Goal: Task Accomplishment & Management: Manage account settings

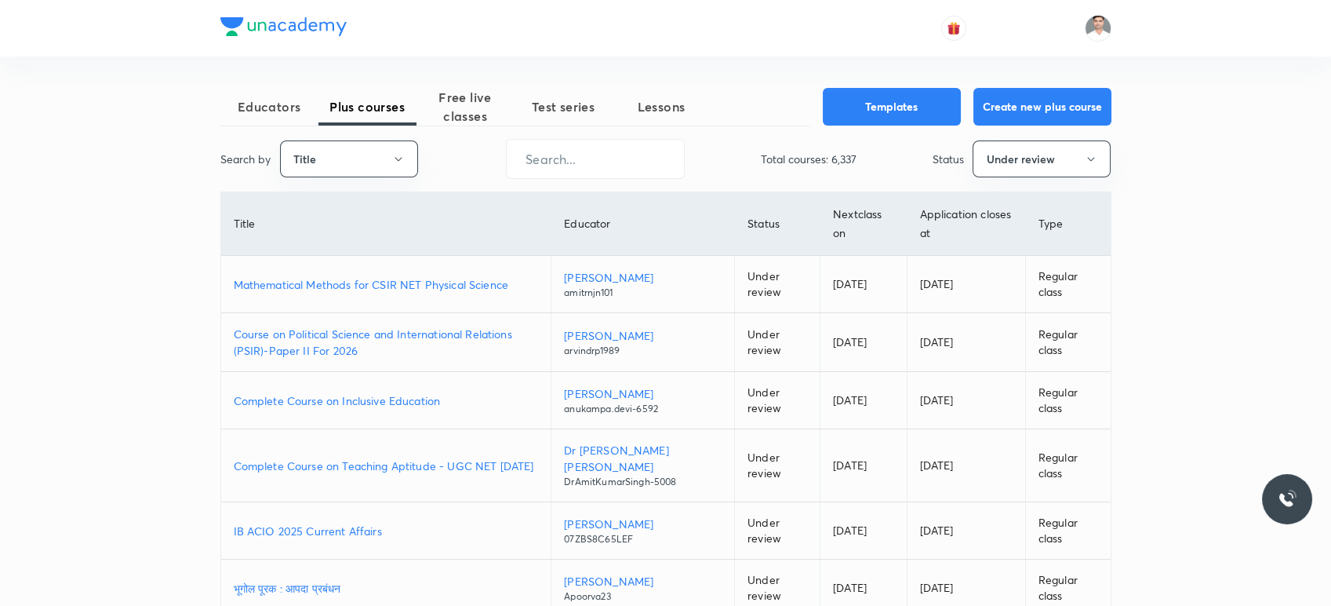
click at [414, 326] on p "Course on Political Science and International Relations (PSIR)-Paper II For 2026" at bounding box center [386, 342] width 305 height 33
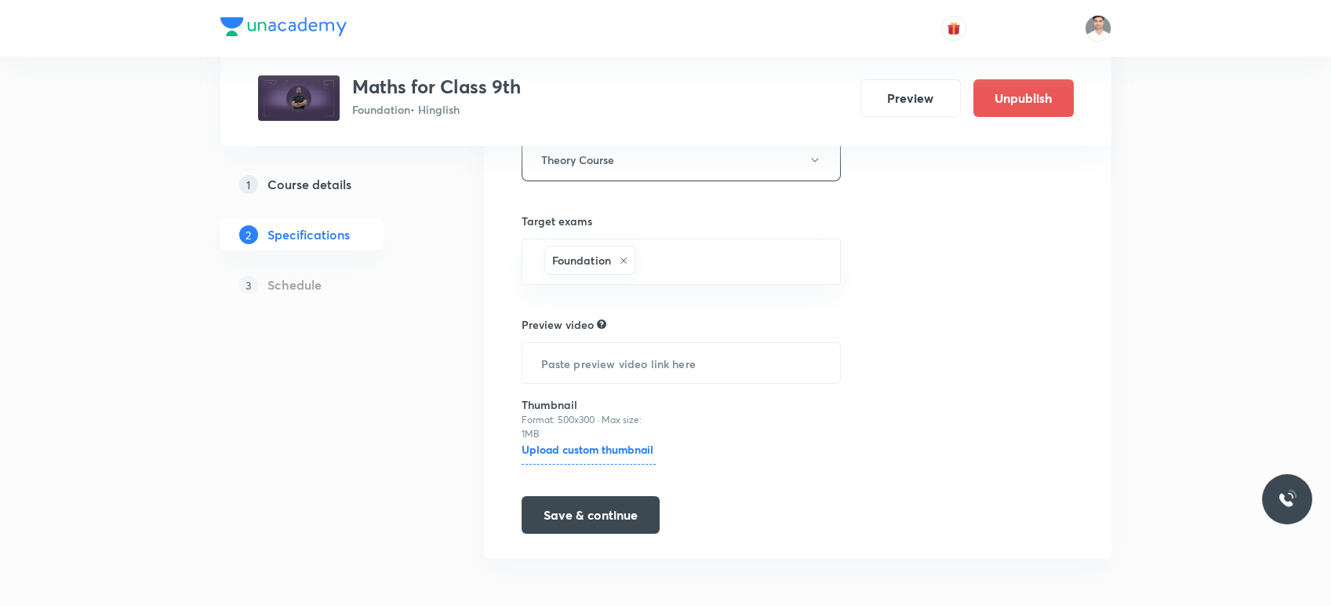
click at [285, 279] on h5 "Schedule" at bounding box center [295, 284] width 54 height 19
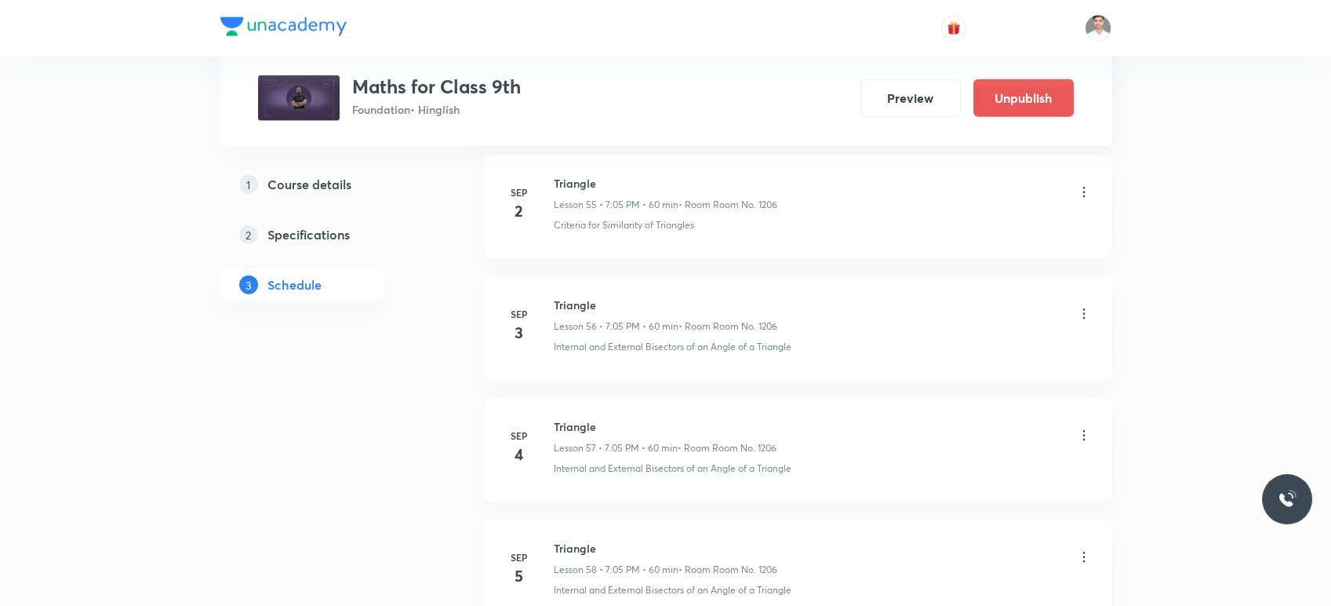
scroll to position [7620, 0]
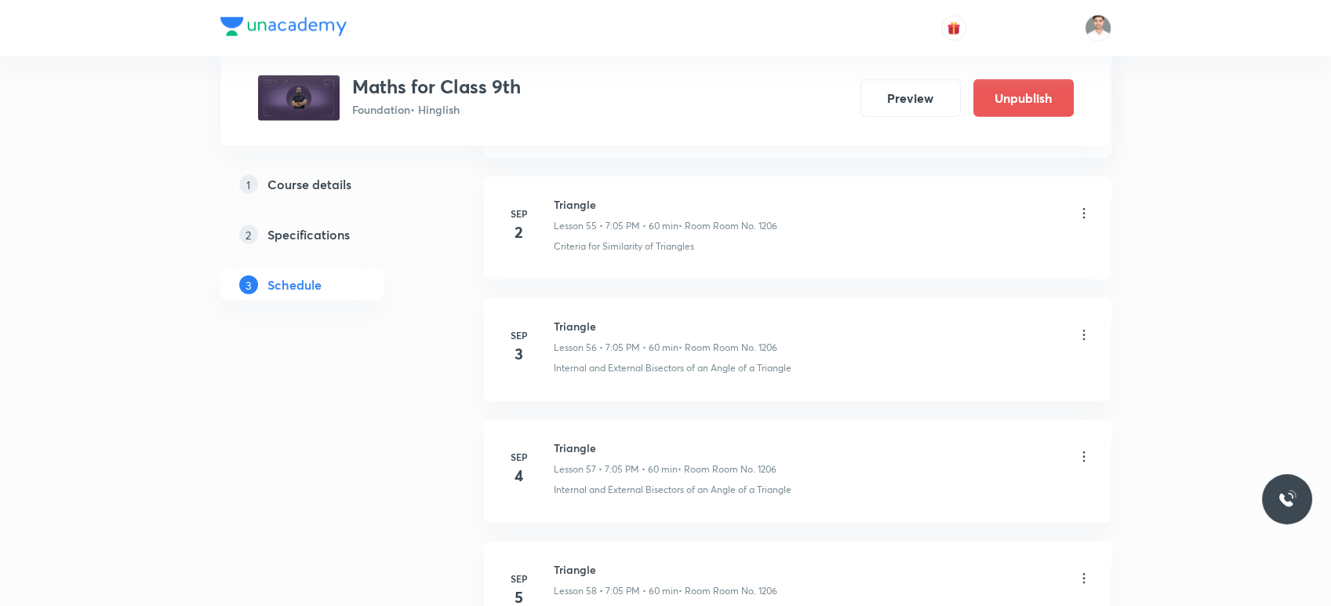
click at [1083, 327] on icon at bounding box center [1084, 335] width 16 height 16
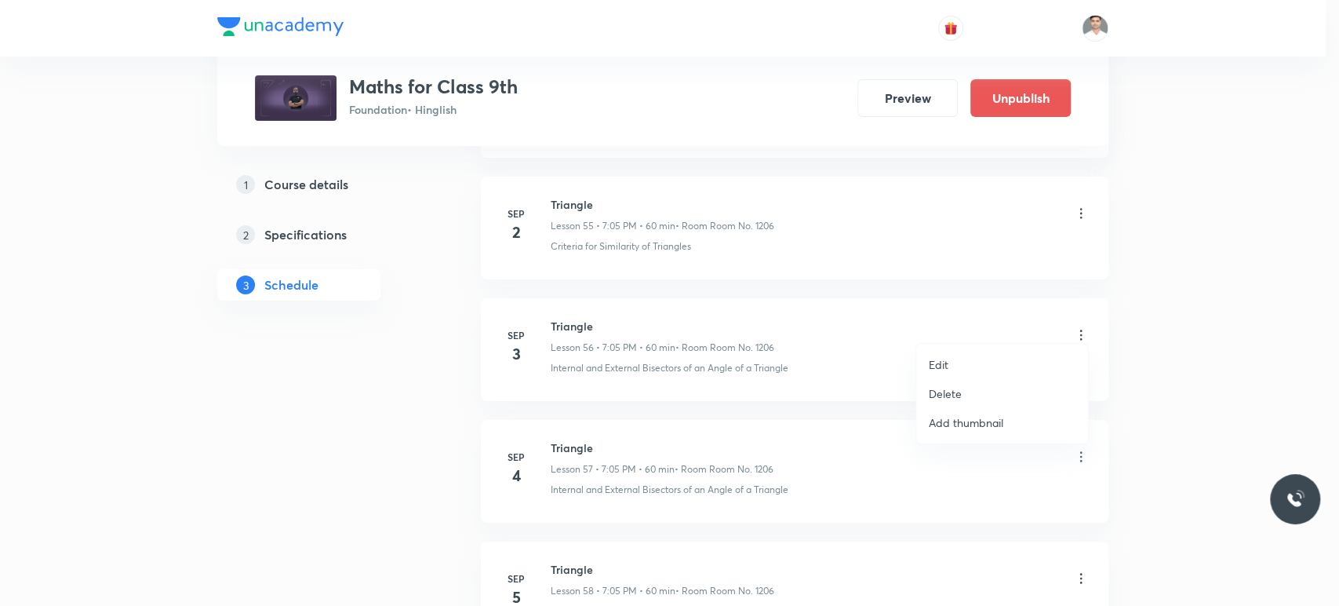
click at [979, 358] on li "Edit" at bounding box center [1002, 364] width 172 height 29
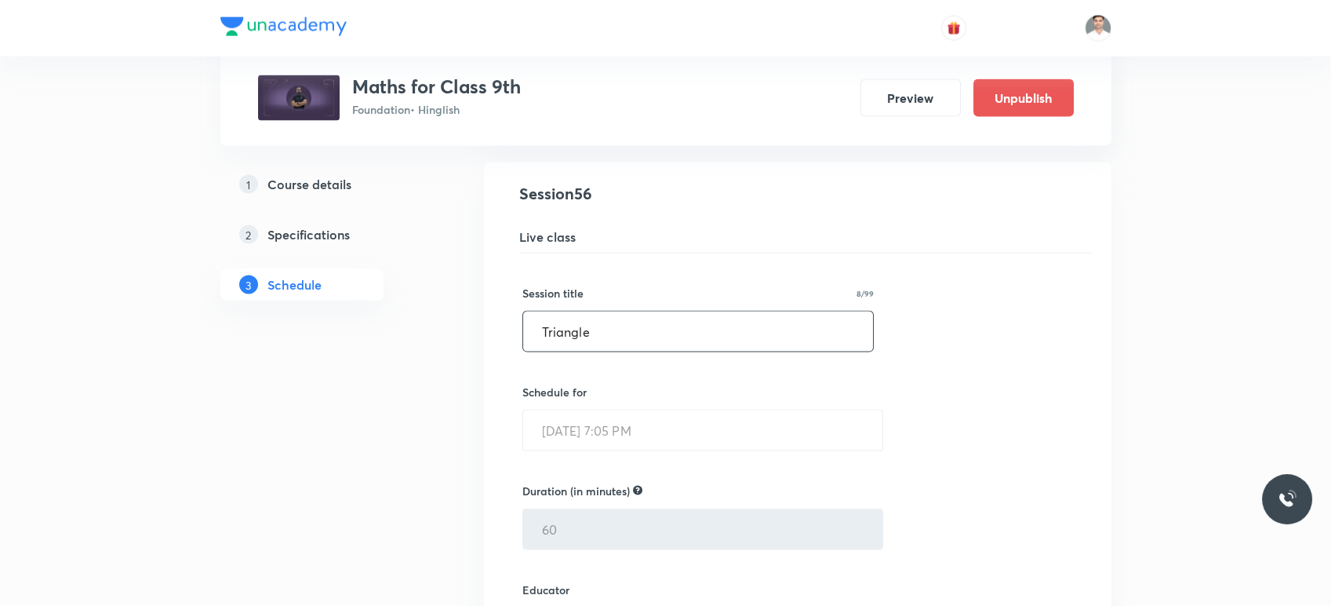
scroll to position [6835, 0]
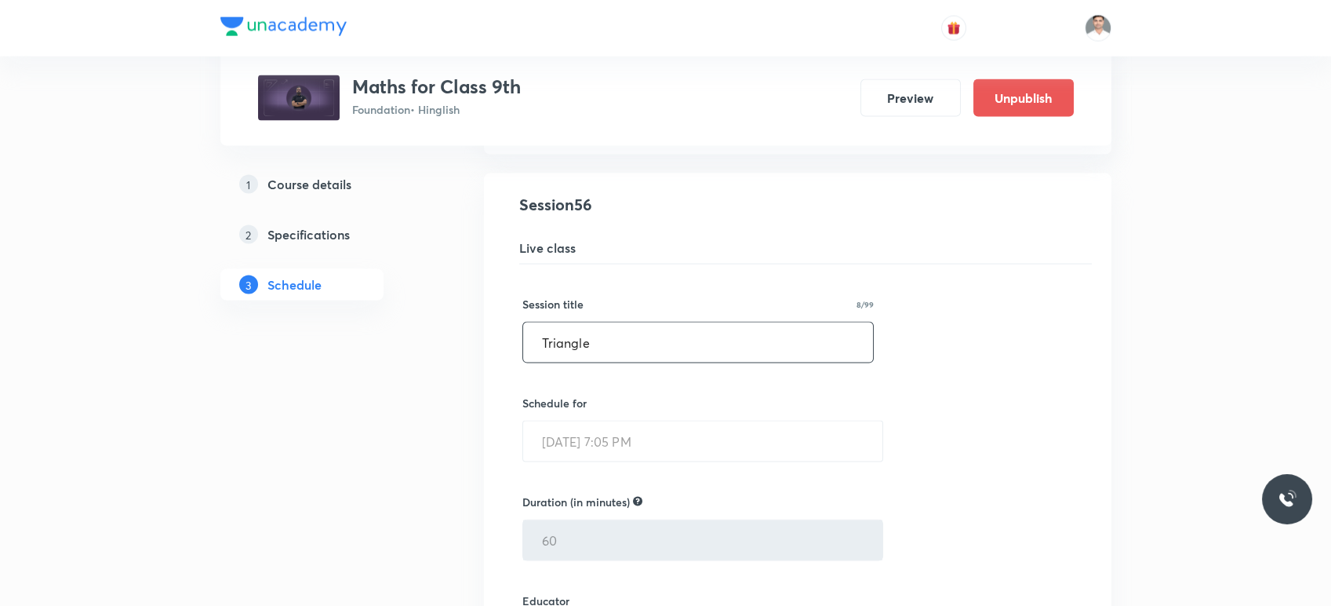
drag, startPoint x: 505, startPoint y: 330, endPoint x: 523, endPoint y: 338, distance: 20.0
drag, startPoint x: 594, startPoint y: 332, endPoint x: 477, endPoint y: 330, distance: 116.9
paste input "Heron's Formula"
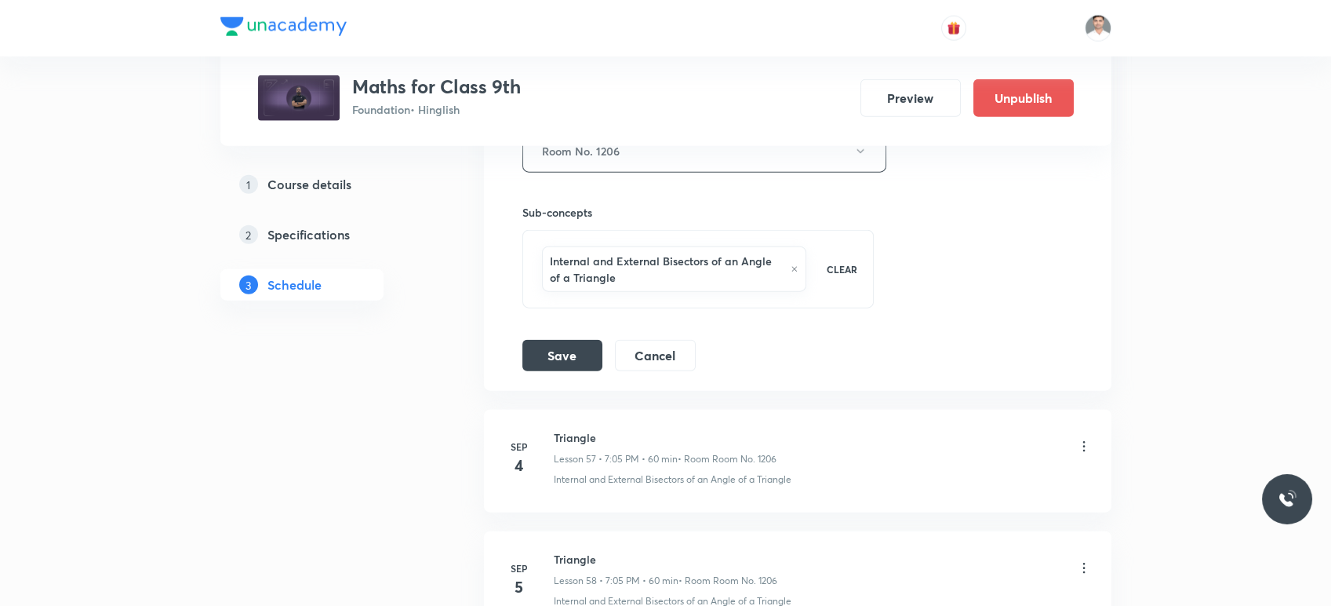
scroll to position [7532, 0]
type input "Heron's Formula"
click at [571, 335] on button "Save" at bounding box center [563, 350] width 80 height 31
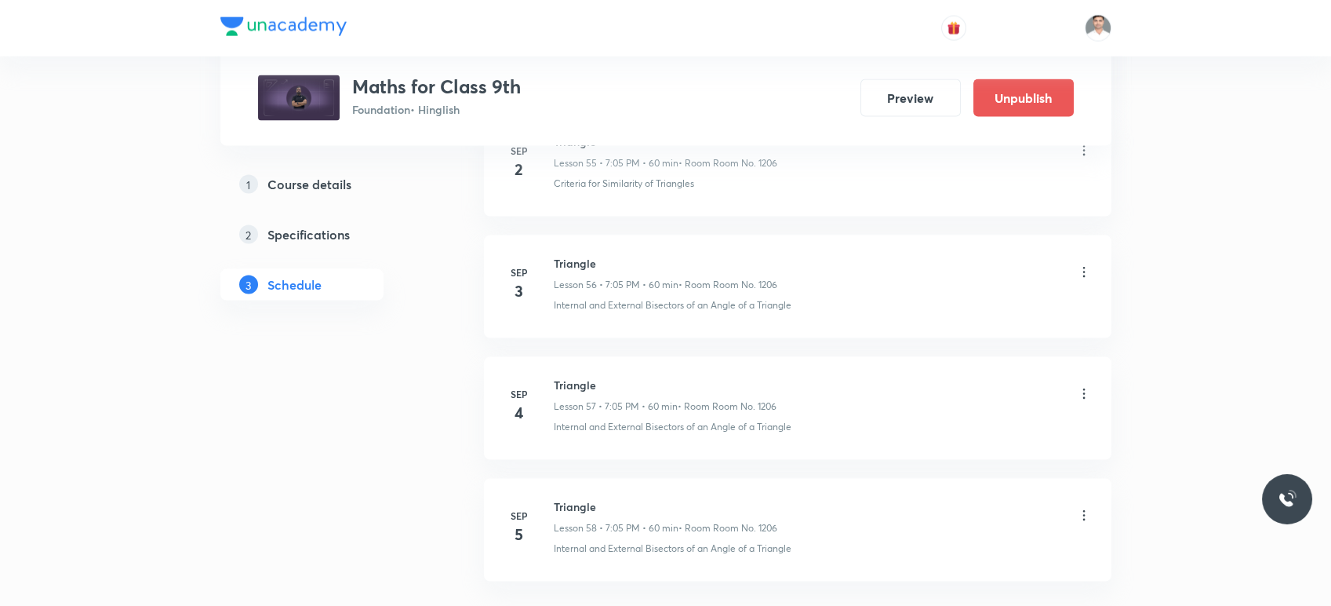
scroll to position [6886, 0]
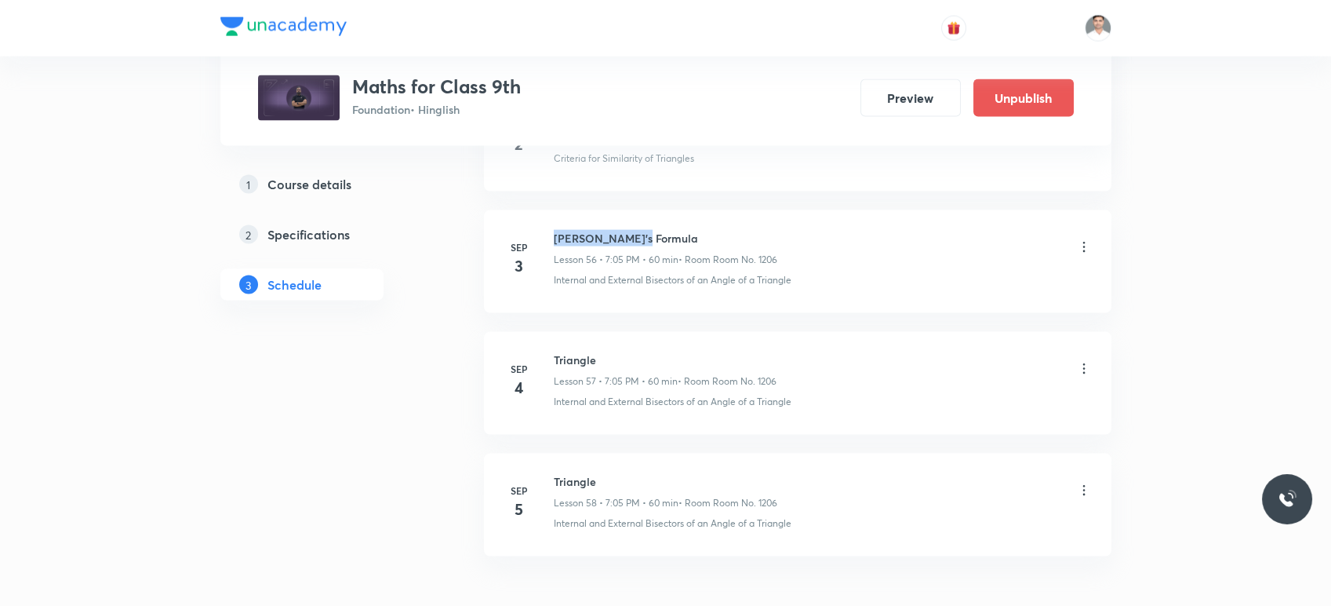
drag, startPoint x: 553, startPoint y: 224, endPoint x: 708, endPoint y: 220, distance: 155.4
click at [708, 230] on h6 "Heron's Formula" at bounding box center [666, 238] width 224 height 16
copy h6 "Heron's Formula"
click at [1083, 361] on icon at bounding box center [1084, 369] width 16 height 16
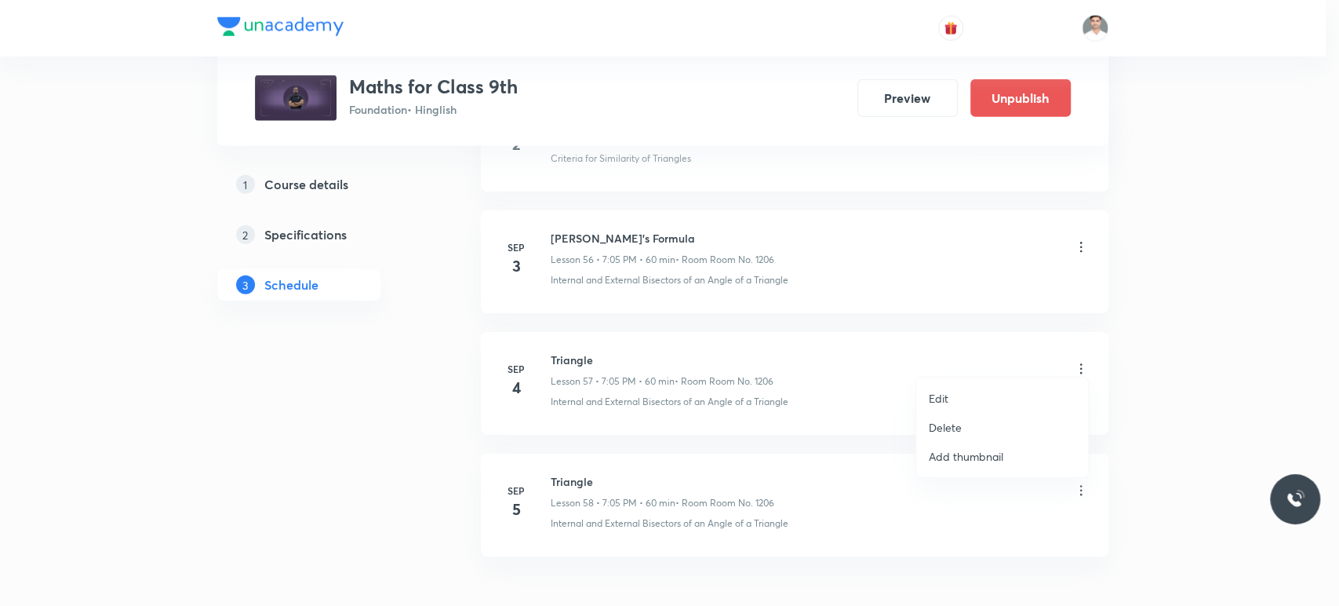
click at [932, 391] on p "Edit" at bounding box center [939, 398] width 20 height 16
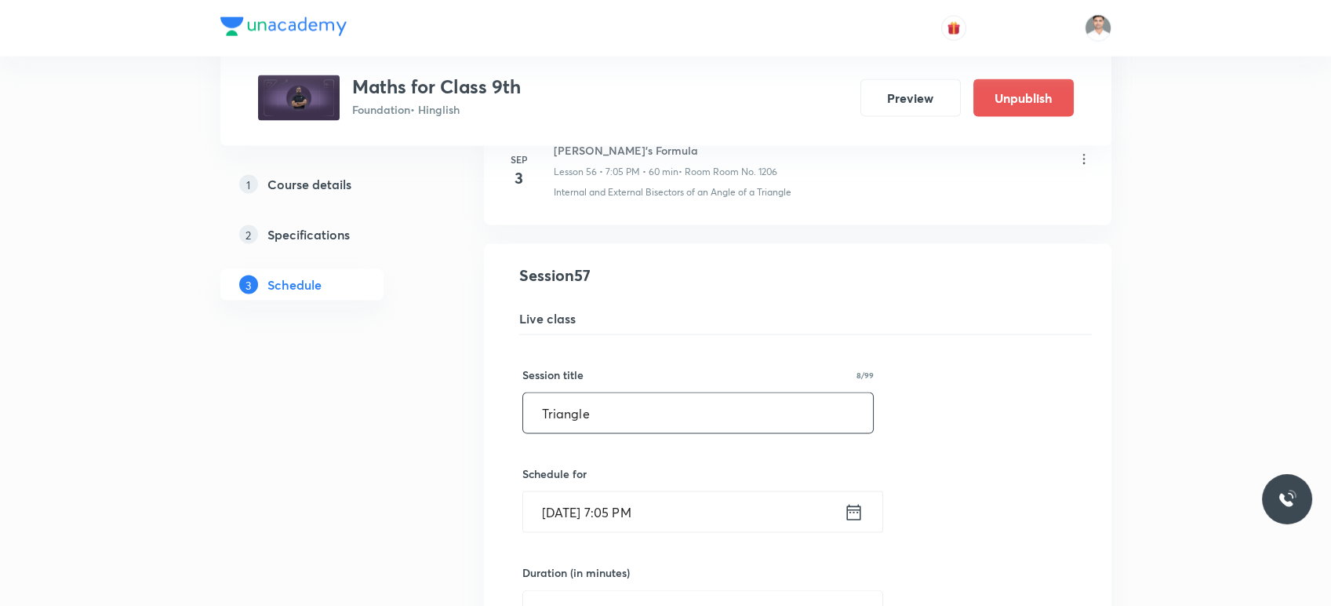
drag, startPoint x: 625, startPoint y: 403, endPoint x: 436, endPoint y: 427, distance: 189.8
paste input "Heron's Formula"
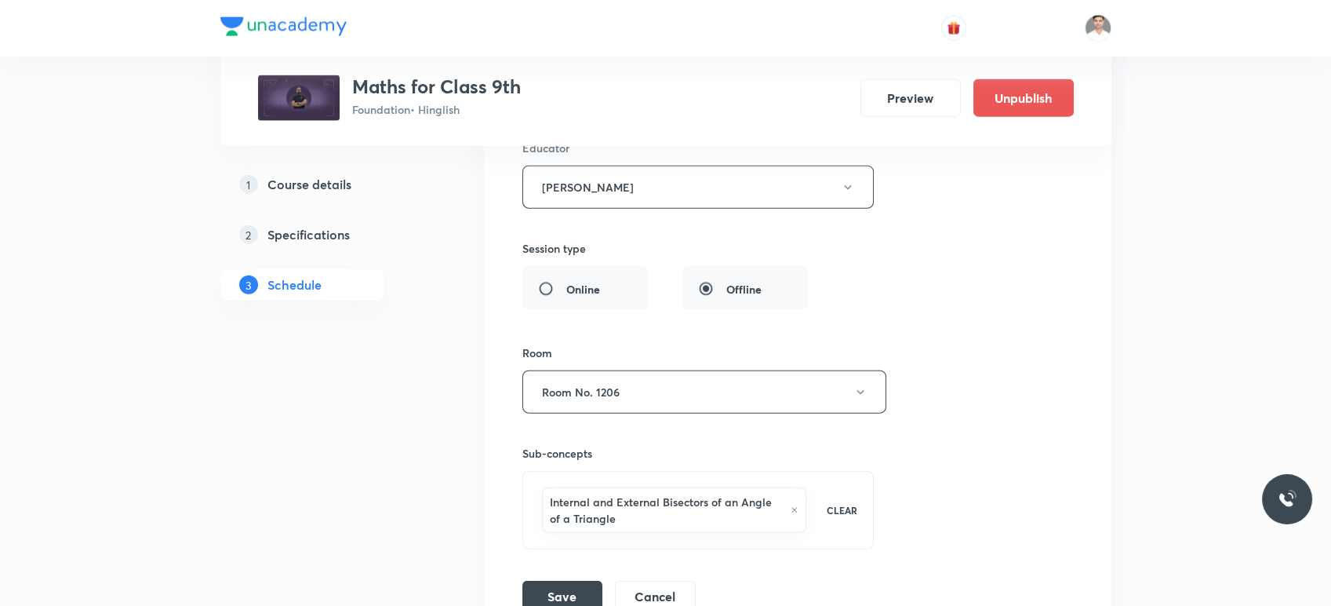
scroll to position [7497, 0]
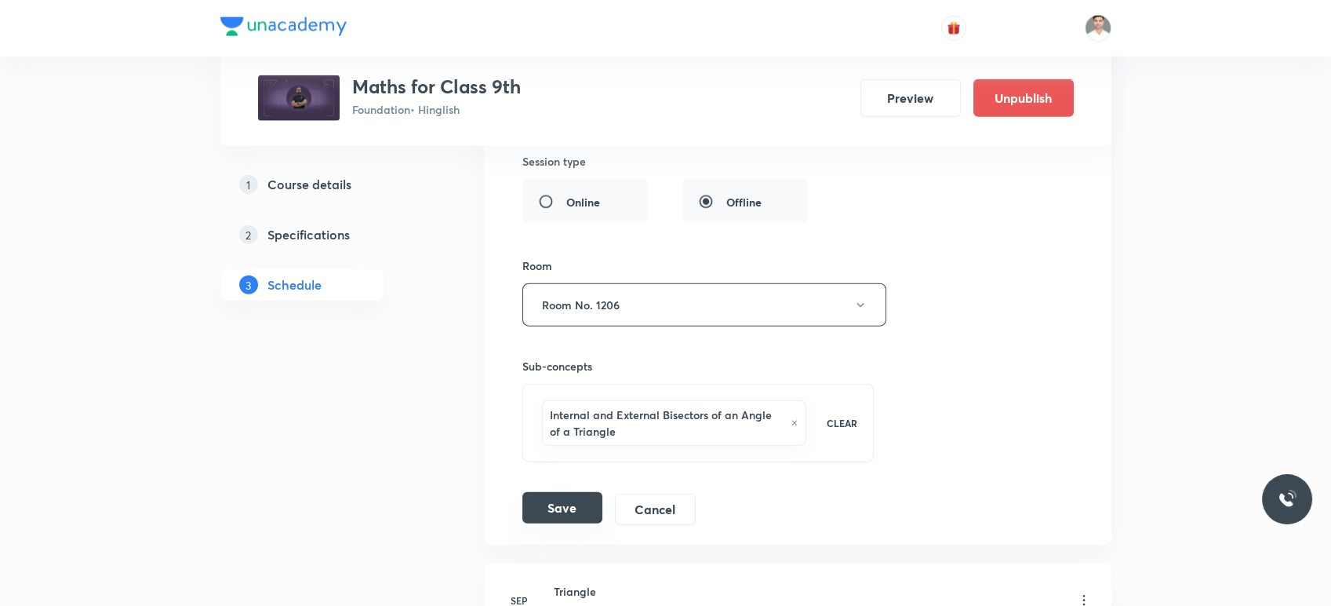
type input "Heron's Formula"
click at [588, 492] on button "Save" at bounding box center [563, 507] width 80 height 31
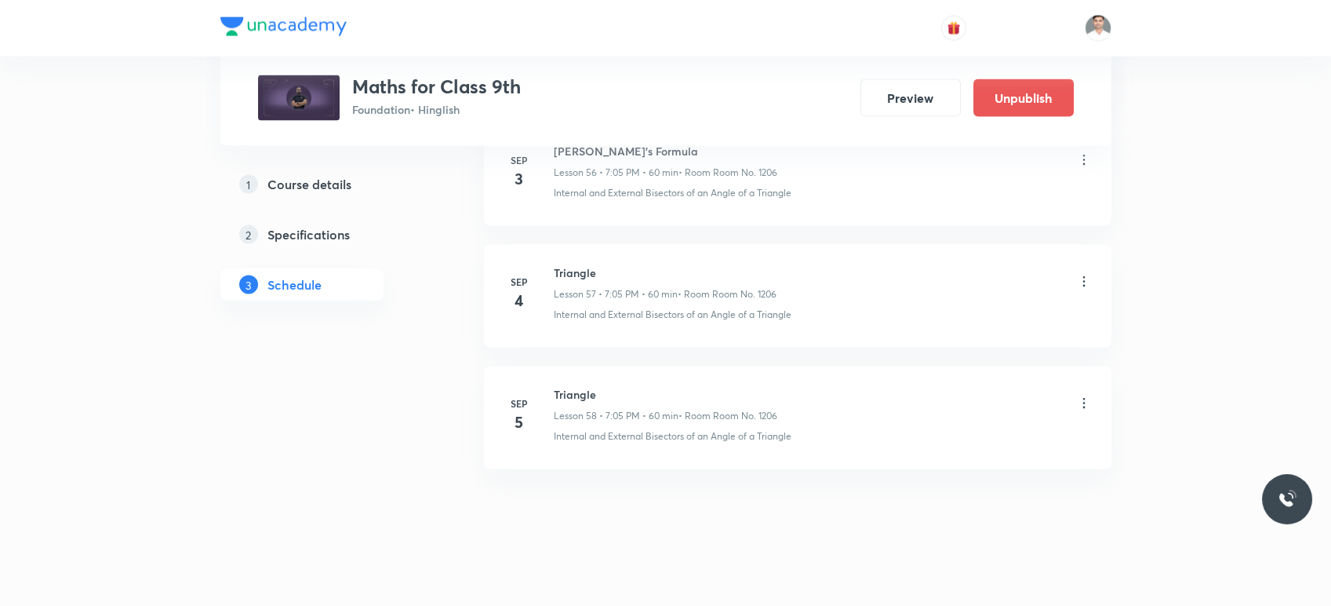
scroll to position [6886, 0]
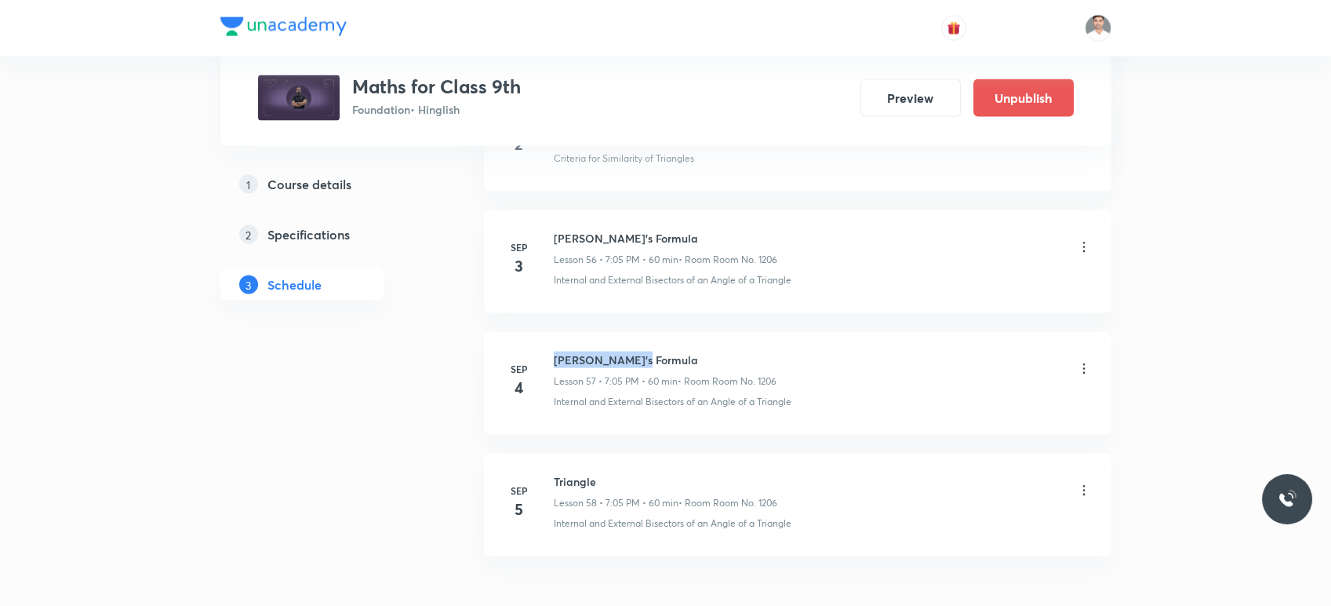
drag, startPoint x: 555, startPoint y: 349, endPoint x: 694, endPoint y: 338, distance: 139.3
click at [694, 338] on li "Sep 4 Heron's Formula Lesson 57 • 7:05 PM • 60 min • Room Room No. 1206 Interna…" at bounding box center [798, 383] width 628 height 103
copy h6 "Heron's Formula"
click at [1080, 483] on icon at bounding box center [1084, 491] width 16 height 16
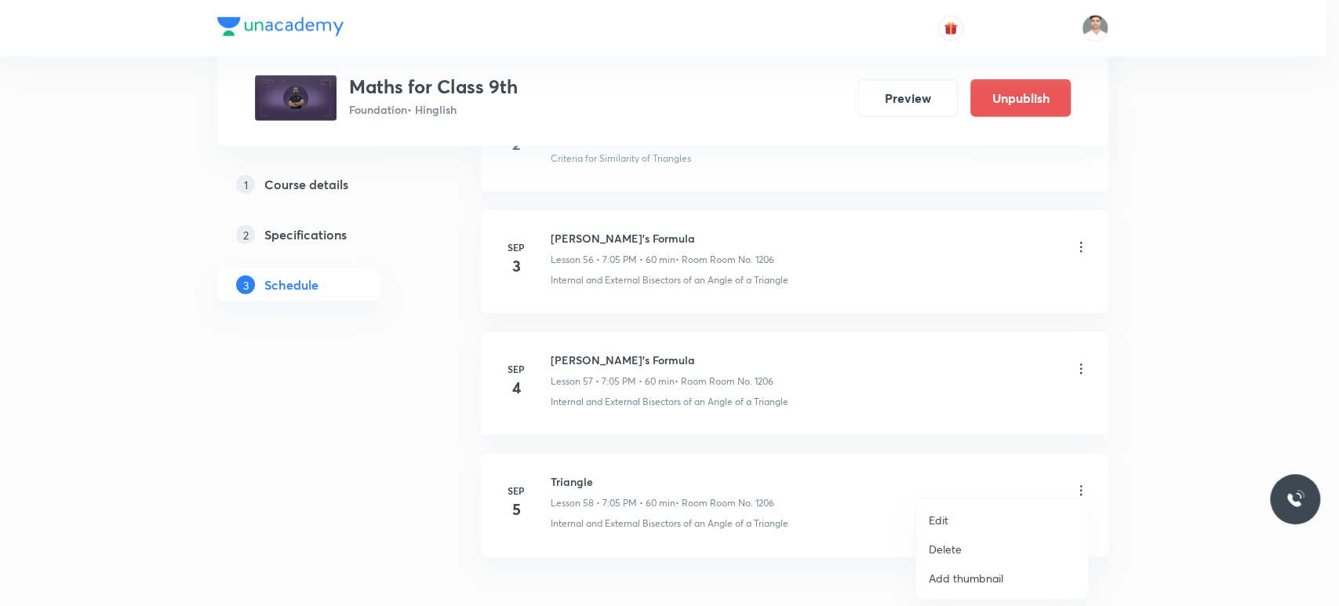
click at [951, 514] on li "Edit" at bounding box center [1002, 519] width 172 height 29
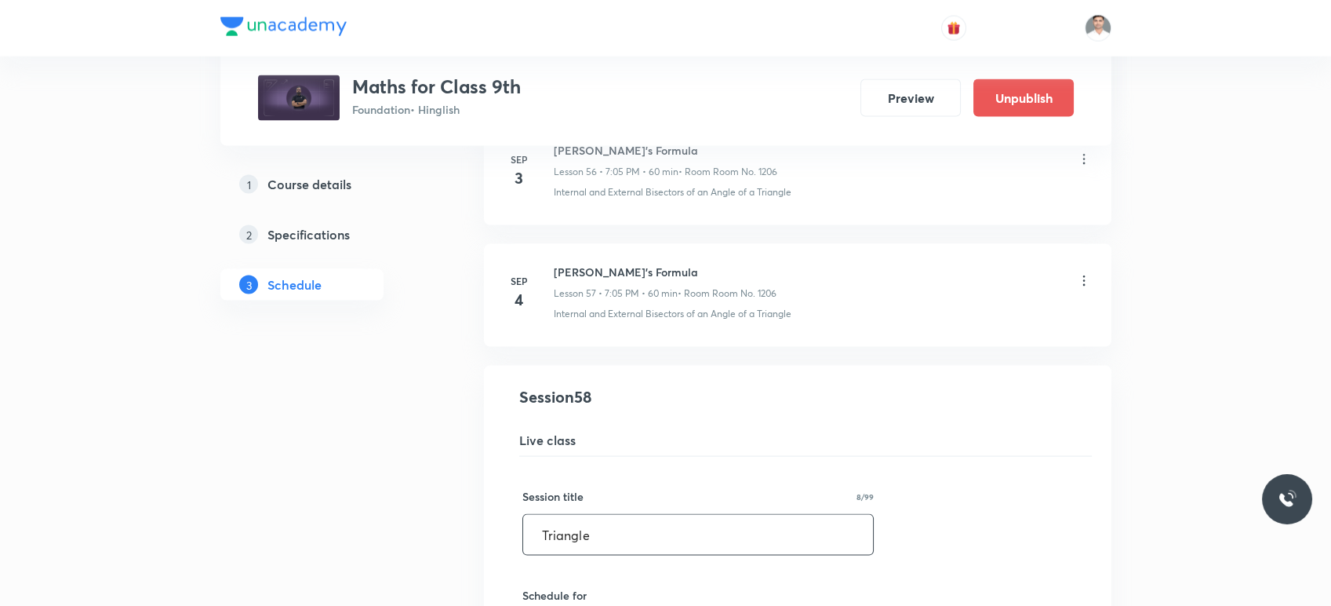
drag, startPoint x: 687, startPoint y: 519, endPoint x: 301, endPoint y: 519, distance: 386.0
paste input "Heron's Formula"
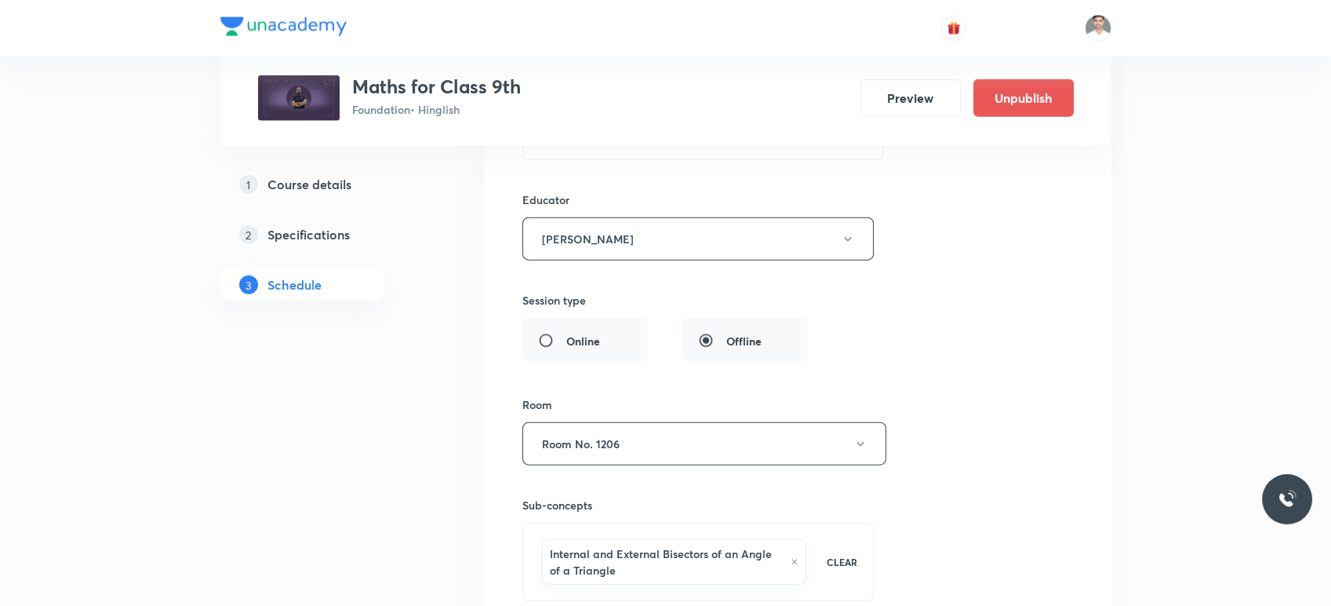
scroll to position [7671, 0]
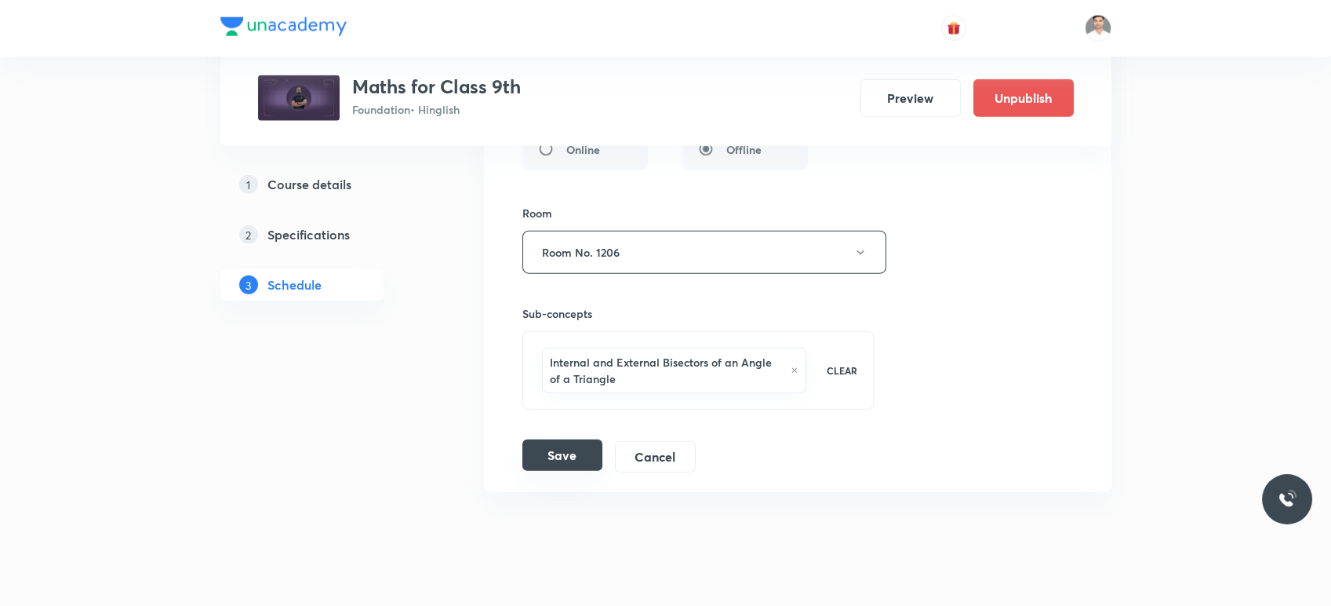
type input "Heron's Formula"
click at [574, 447] on button "Save" at bounding box center [563, 454] width 80 height 31
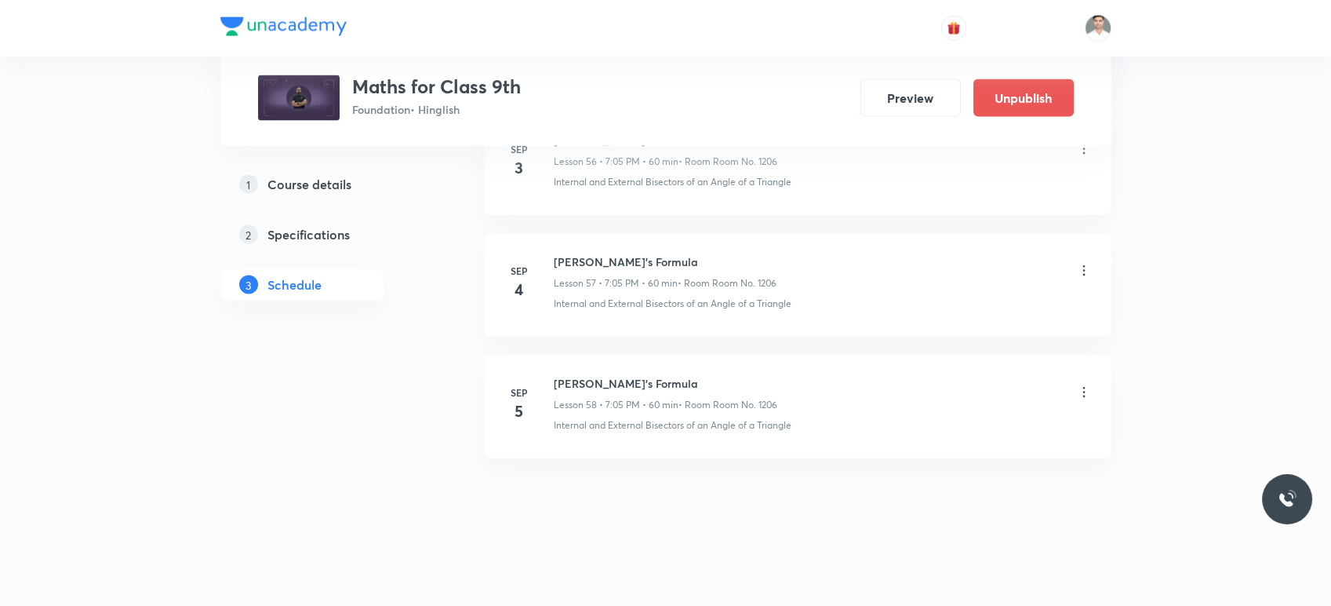
scroll to position [6973, 0]
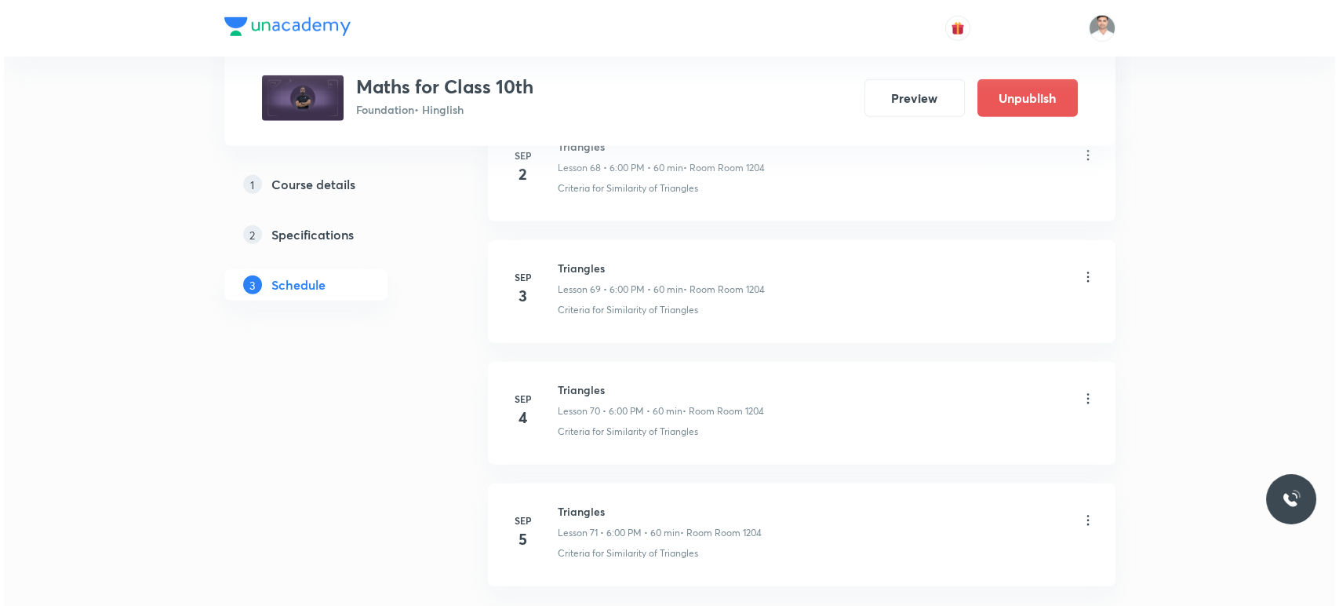
scroll to position [9285, 0]
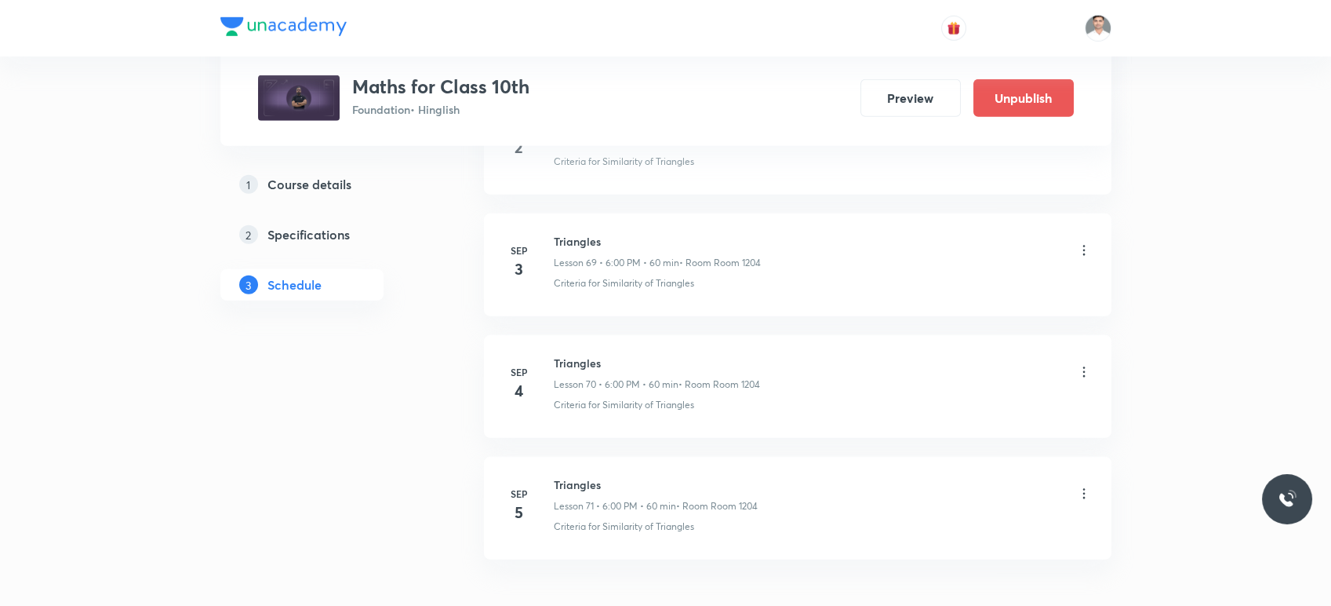
click at [1082, 364] on icon at bounding box center [1084, 372] width 16 height 16
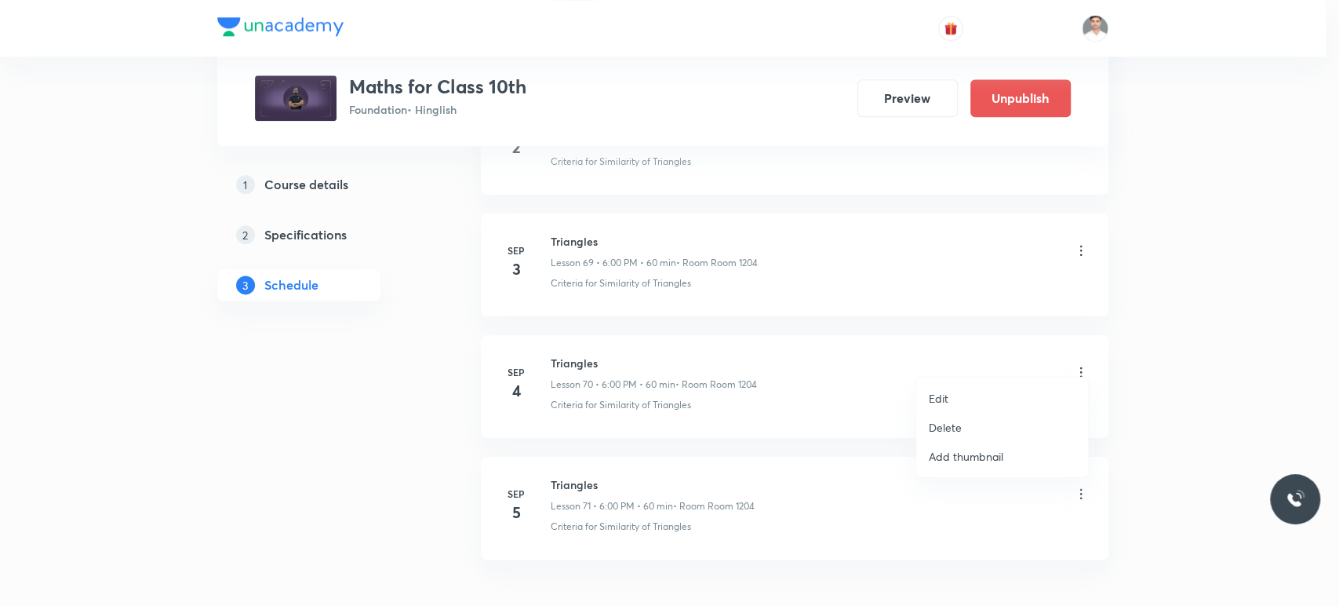
click at [935, 395] on p "Edit" at bounding box center [939, 398] width 20 height 16
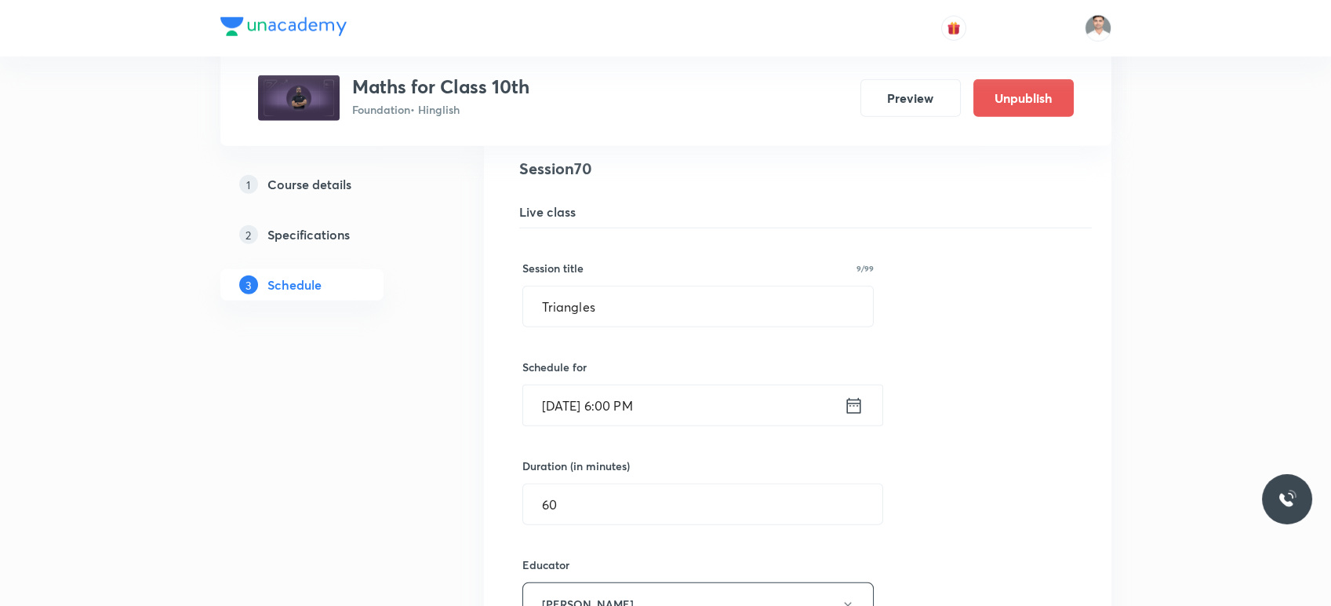
scroll to position [8557, 0]
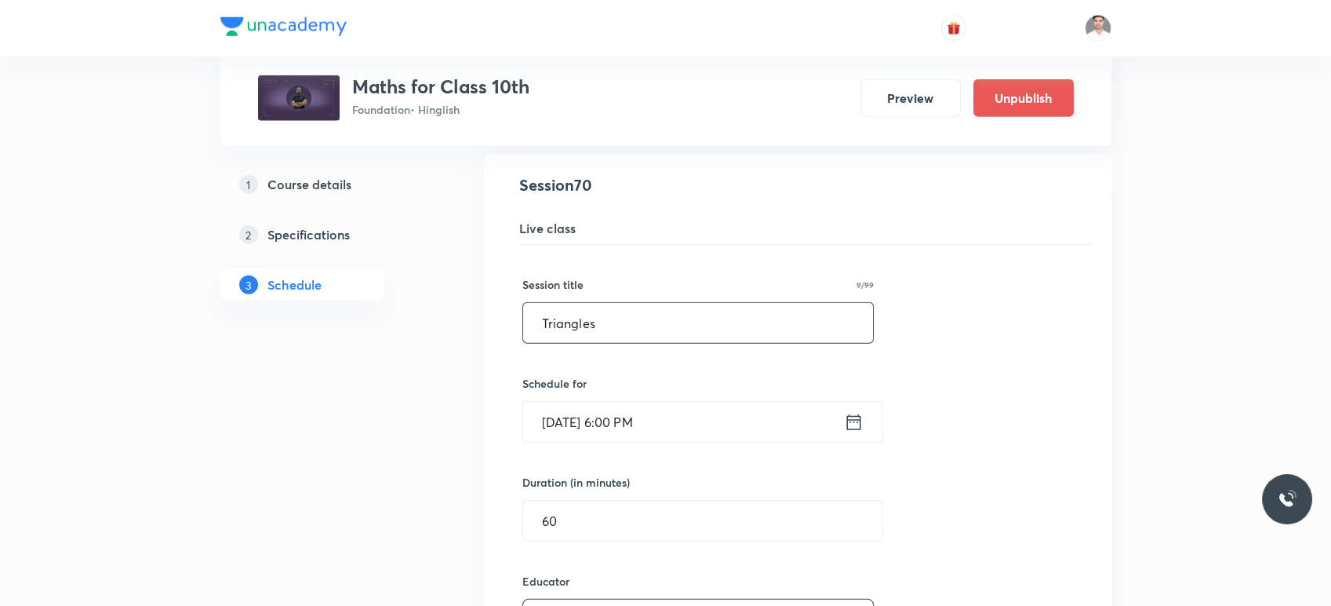
drag, startPoint x: 630, startPoint y: 313, endPoint x: 493, endPoint y: 312, distance: 136.5
click at [493, 312] on li "Triangles Lesson 70 • Room Room 1204 Criteria for Similarity of Triangles Sessi…" at bounding box center [798, 601] width 628 height 894
drag, startPoint x: 715, startPoint y: 311, endPoint x: 532, endPoint y: 306, distance: 182.9
click at [532, 306] on input "Application of Trignometry" at bounding box center [698, 323] width 351 height 40
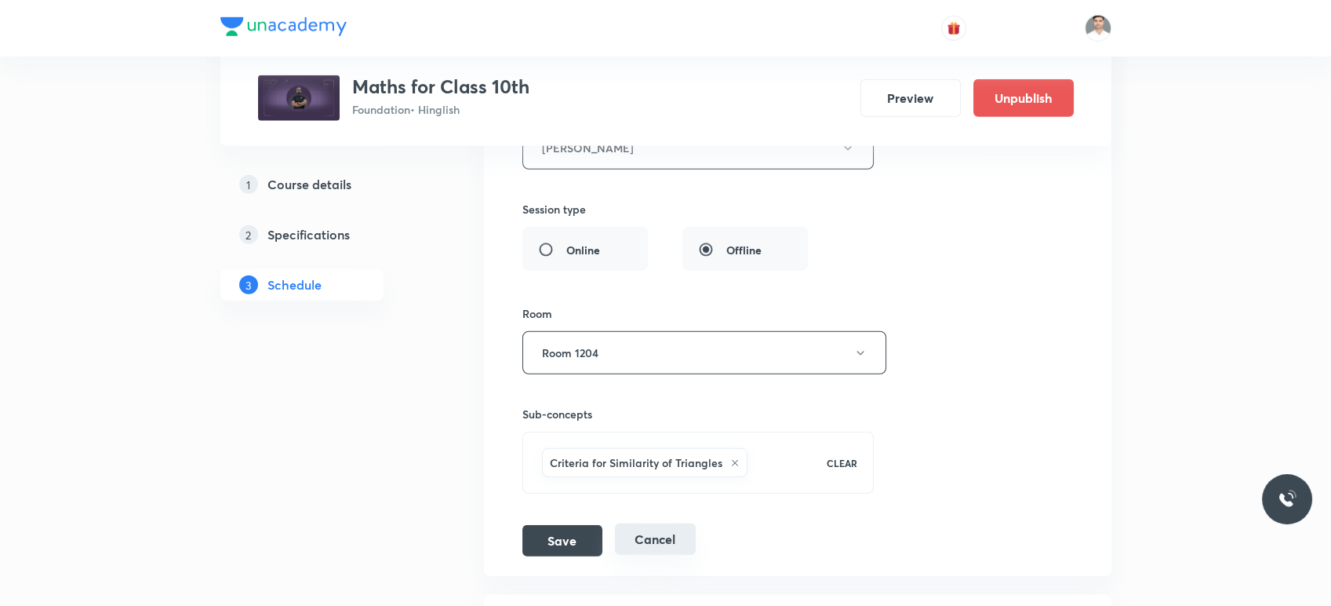
scroll to position [9081, 0]
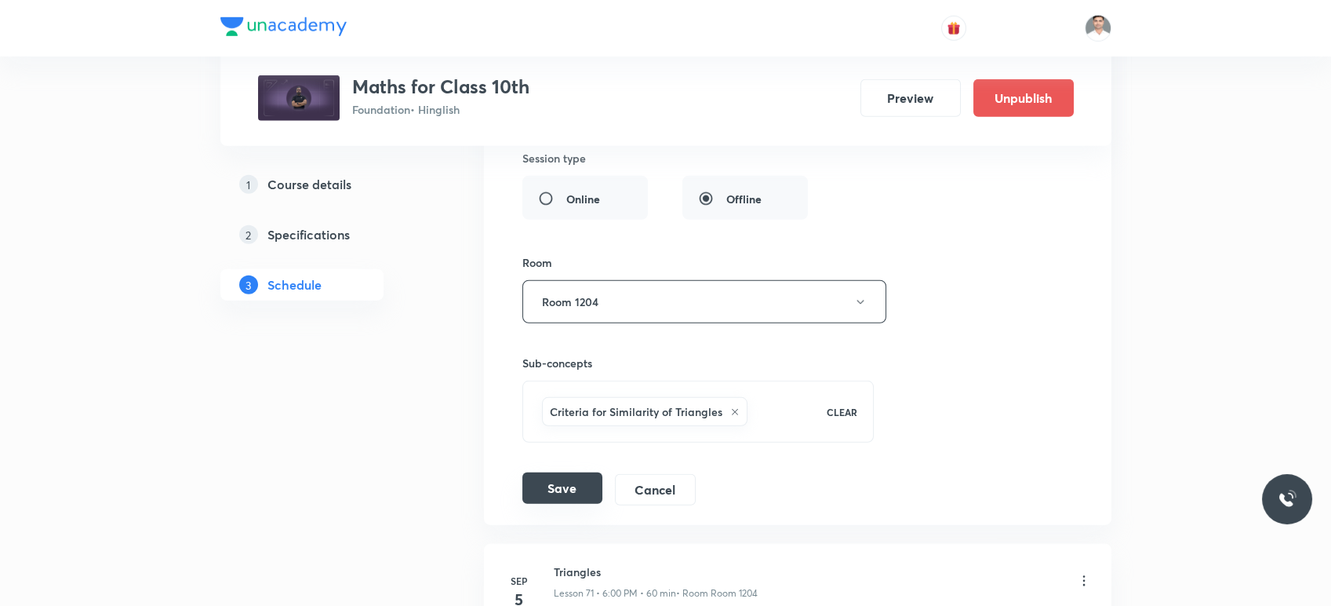
type input "Application of Trignometry"
click at [571, 472] on button "Save" at bounding box center [563, 487] width 80 height 31
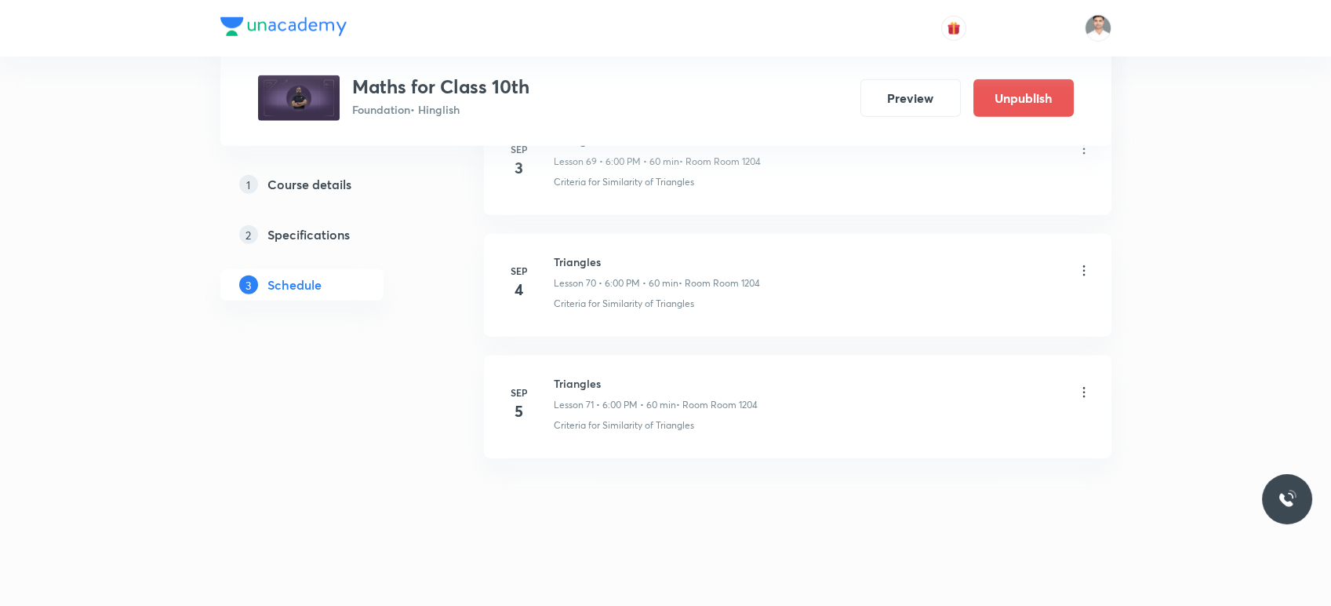
scroll to position [8552, 0]
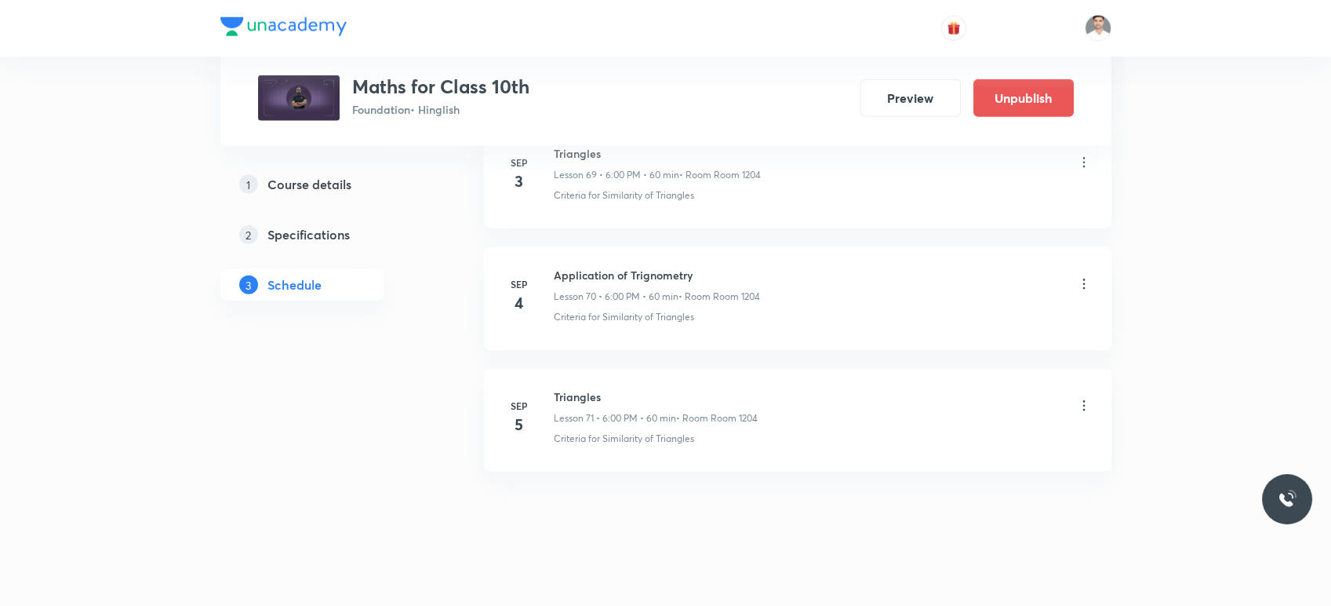
click at [1083, 398] on icon at bounding box center [1084, 406] width 16 height 16
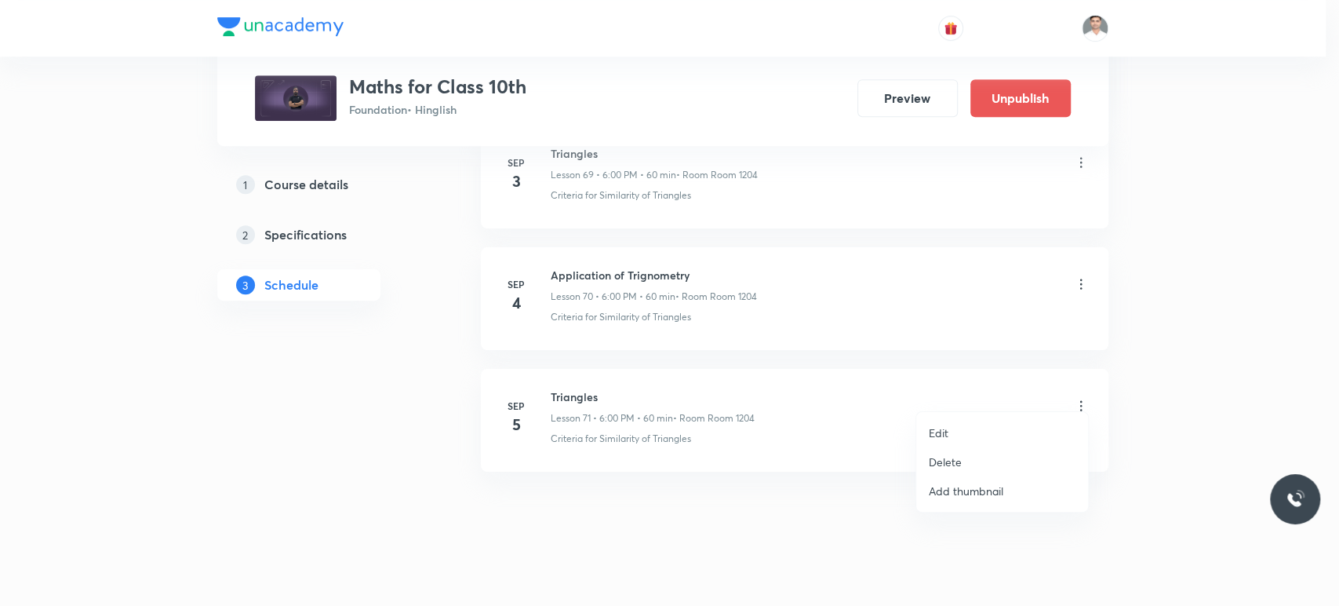
click at [964, 434] on li "Edit" at bounding box center [1002, 432] width 172 height 29
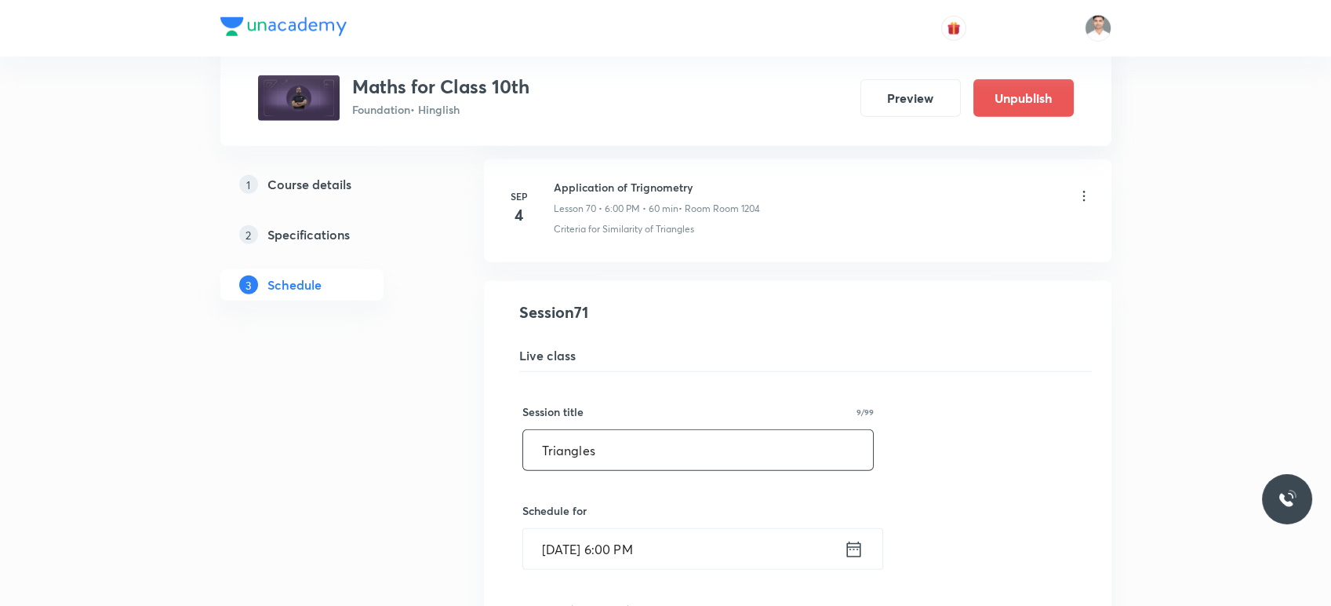
drag, startPoint x: 646, startPoint y: 450, endPoint x: 404, endPoint y: 455, distance: 241.7
paste input "Application of Trignometry"
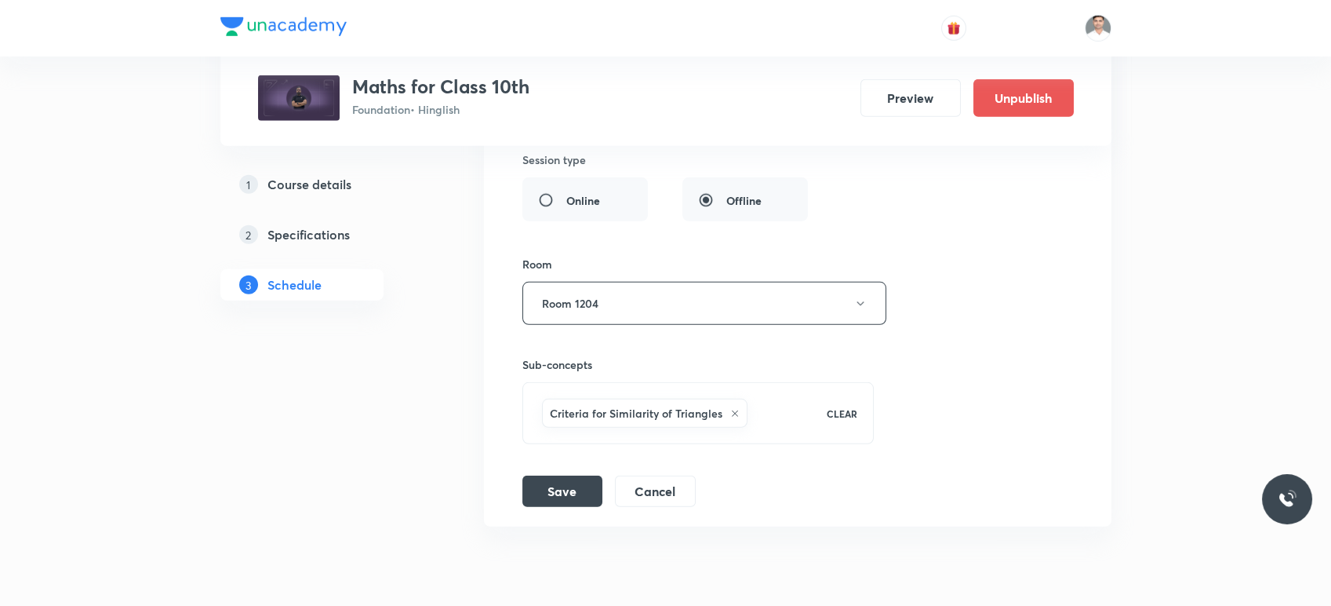
scroll to position [9249, 0]
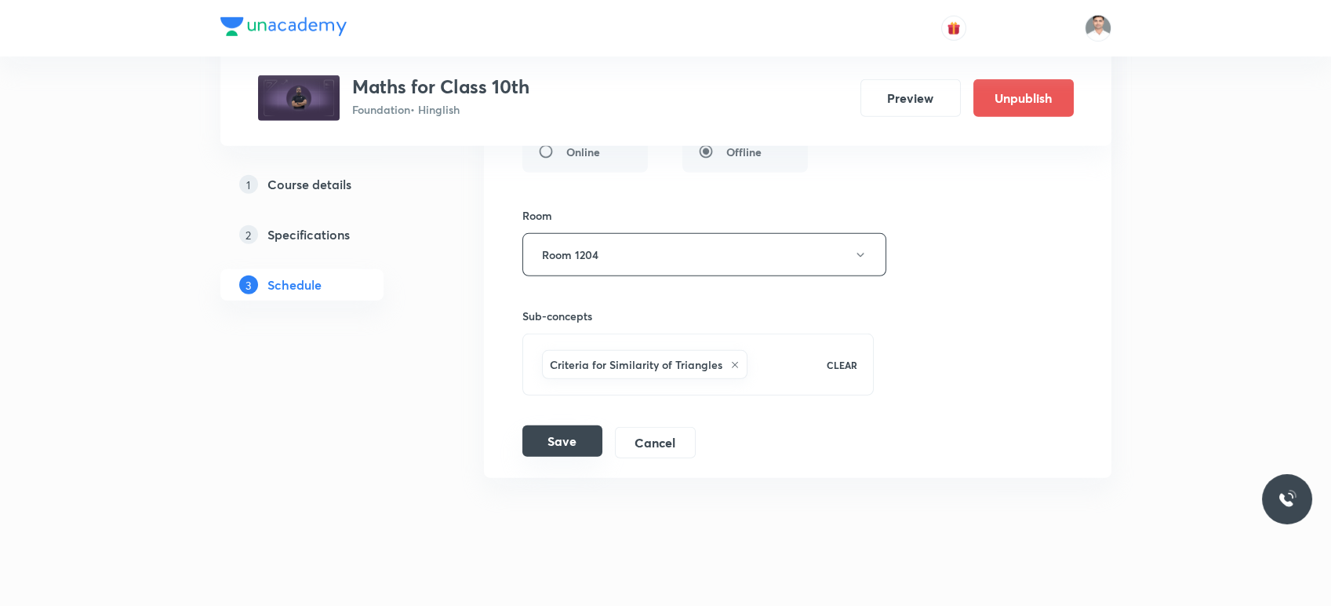
type input "Application of Trignometry"
click at [561, 435] on button "Save" at bounding box center [563, 440] width 80 height 31
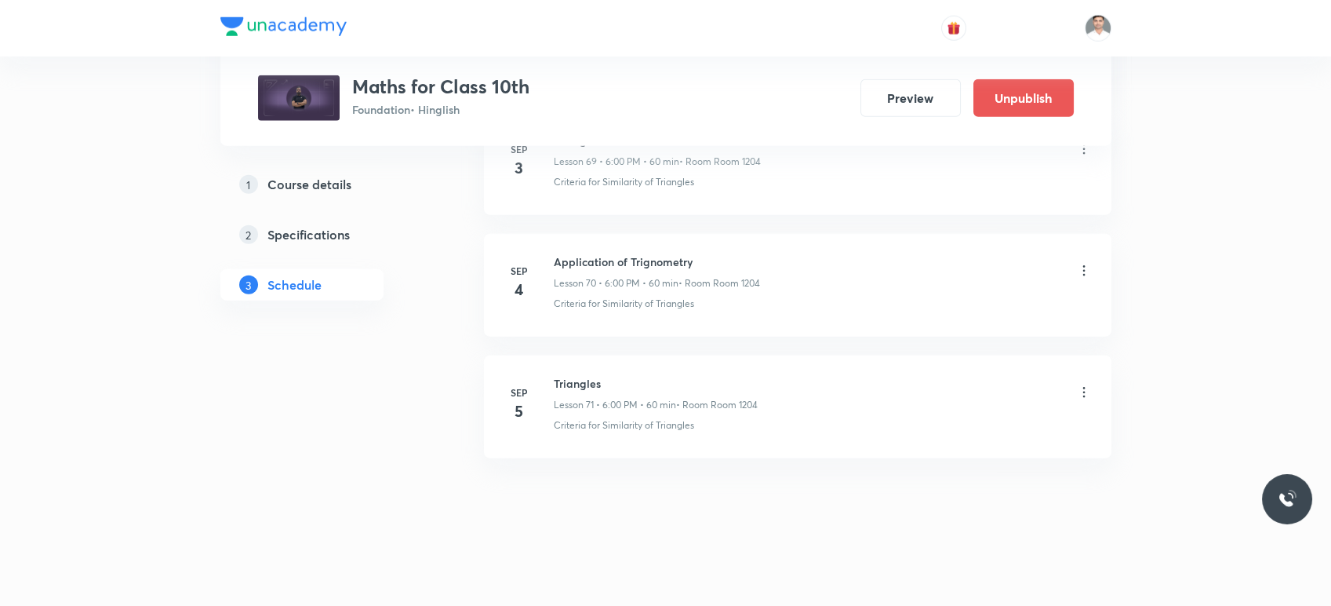
scroll to position [8552, 0]
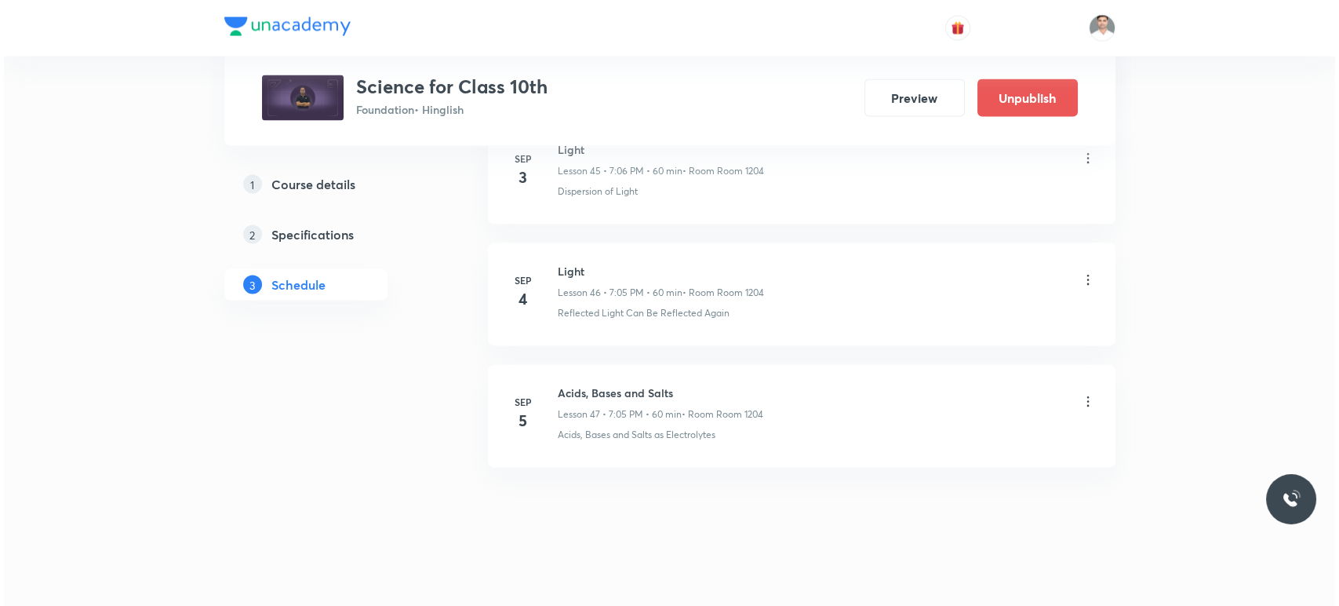
scroll to position [6371, 0]
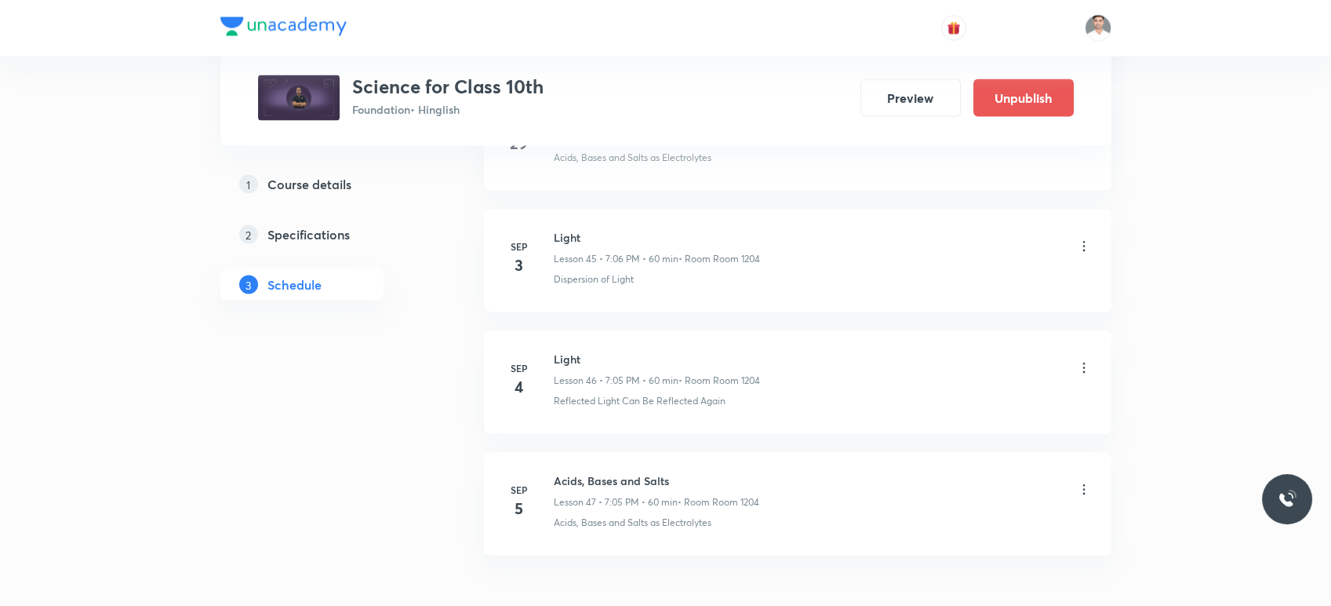
click at [1086, 360] on icon at bounding box center [1084, 368] width 16 height 16
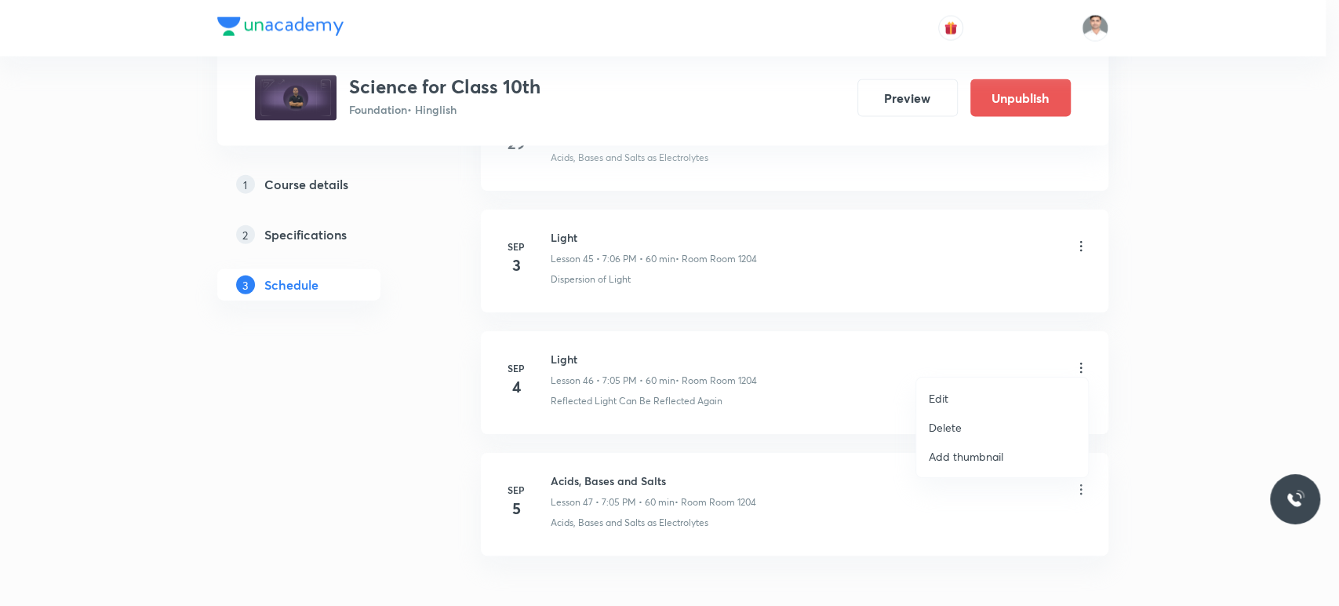
drag, startPoint x: 948, startPoint y: 397, endPoint x: 920, endPoint y: 435, distance: 47.1
click at [934, 431] on ul "Edit Delete Add thumbnail" at bounding box center [1002, 427] width 172 height 100
click at [960, 395] on li "Edit" at bounding box center [1002, 398] width 172 height 29
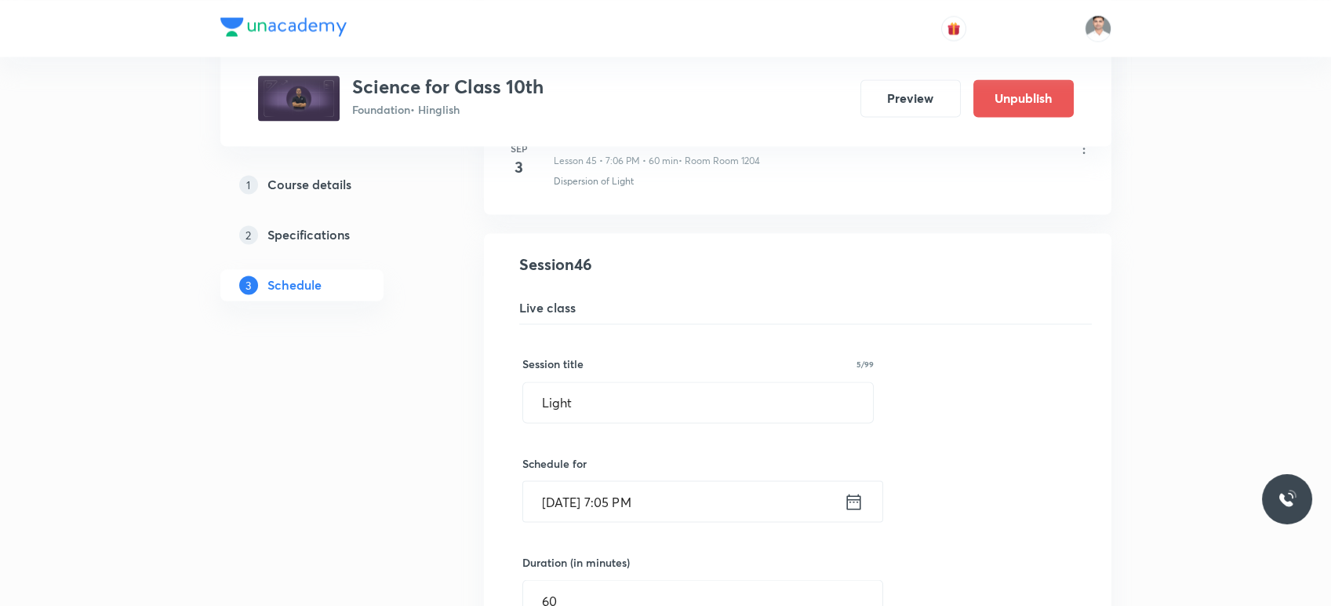
scroll to position [5556, 0]
drag, startPoint x: 673, startPoint y: 392, endPoint x: 464, endPoint y: 399, distance: 209.6
paste input "Metals and Non-metals"
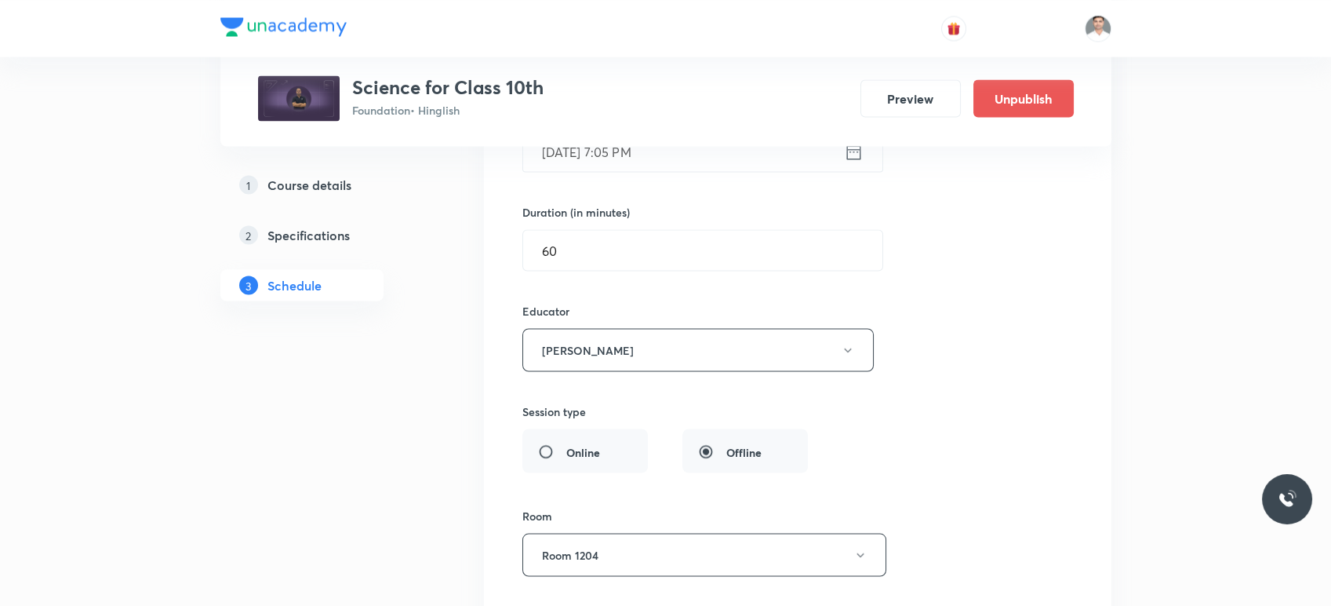
scroll to position [6166, 0]
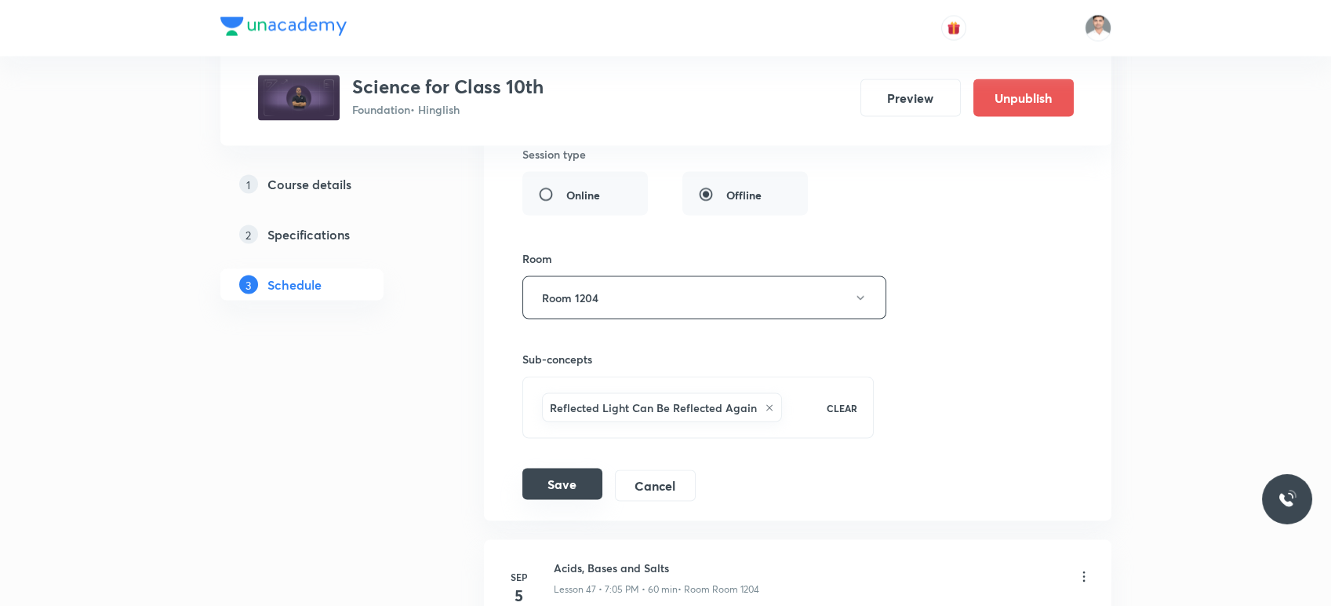
type input "Metals and Non-metals"
click at [592, 472] on button "Save" at bounding box center [563, 483] width 80 height 31
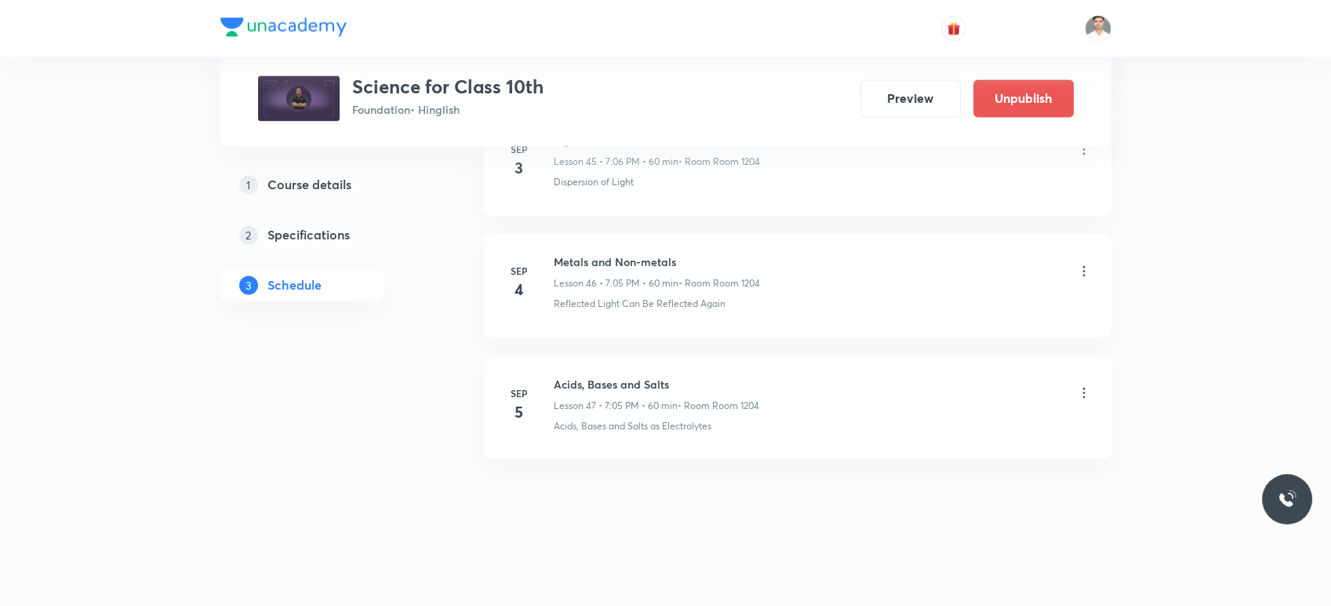
scroll to position [5637, 0]
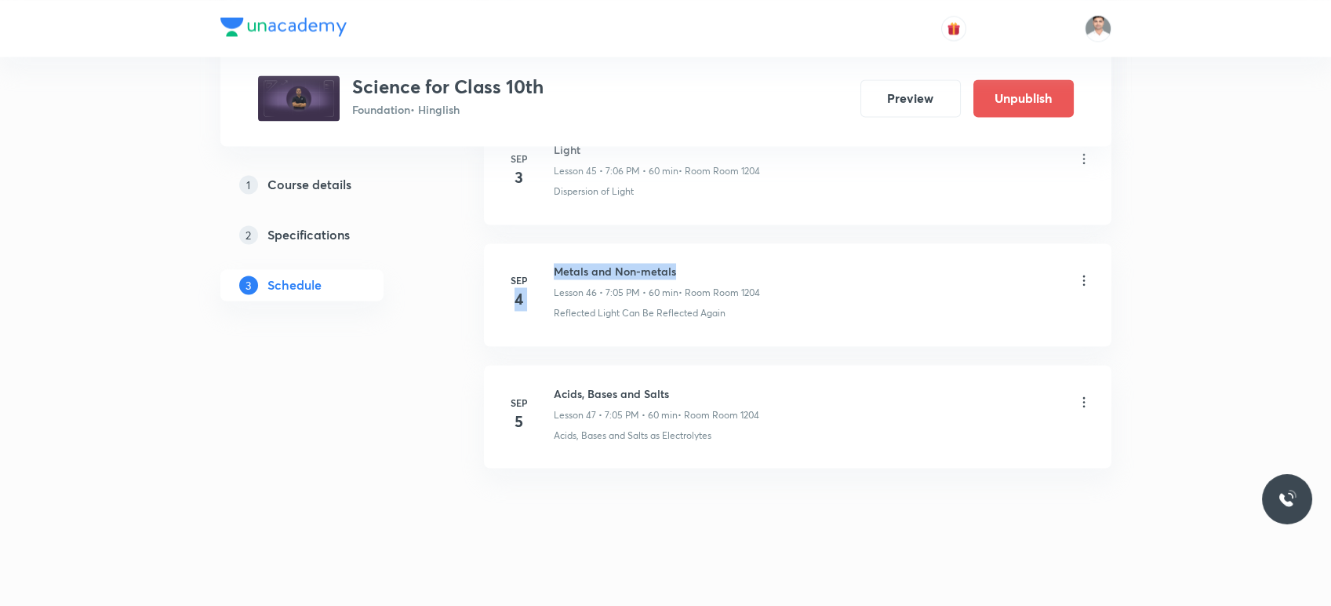
drag, startPoint x: 548, startPoint y: 261, endPoint x: 680, endPoint y: 249, distance: 132.3
click at [680, 249] on li "Sep 4 Metals and Non-metals Lesson 46 • 7:05 PM • 60 min • Room Room 1204 Refle…" at bounding box center [798, 294] width 628 height 103
drag, startPoint x: 341, startPoint y: 348, endPoint x: 370, endPoint y: 344, distance: 29.3
drag, startPoint x: 555, startPoint y: 258, endPoint x: 695, endPoint y: 249, distance: 139.9
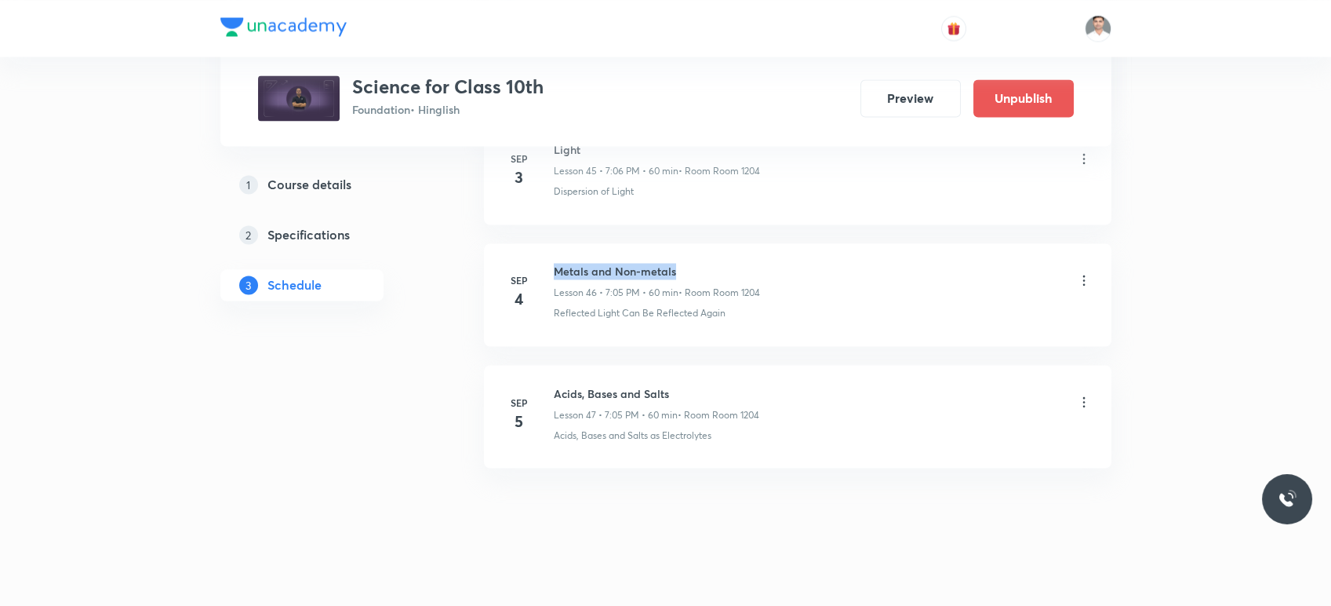
click at [695, 249] on li "Sep 4 Metals and Non-metals Lesson 46 • 7:05 PM • 60 min • Room Room 1204 Refle…" at bounding box center [798, 294] width 628 height 103
copy h6 "Metals and Non-metals"
click at [1081, 394] on icon at bounding box center [1084, 402] width 16 height 16
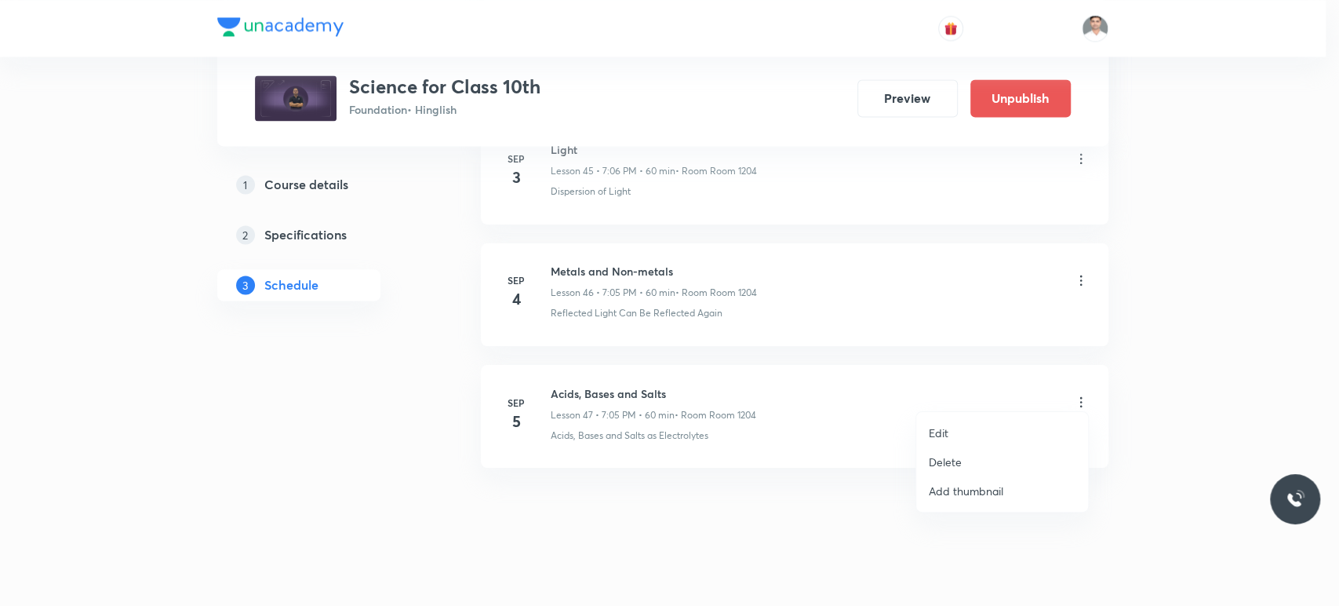
click at [938, 428] on p "Edit" at bounding box center [939, 432] width 20 height 16
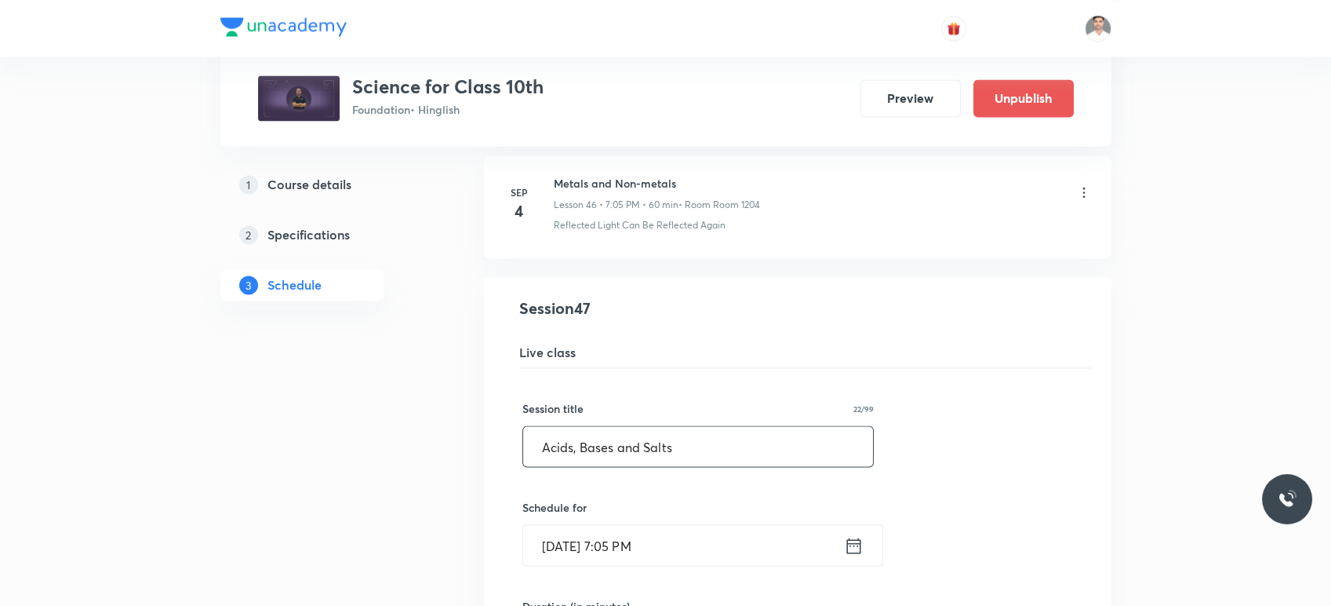
drag, startPoint x: 719, startPoint y: 433, endPoint x: 370, endPoint y: 446, distance: 348.6
paste input "Metals and Non-metal"
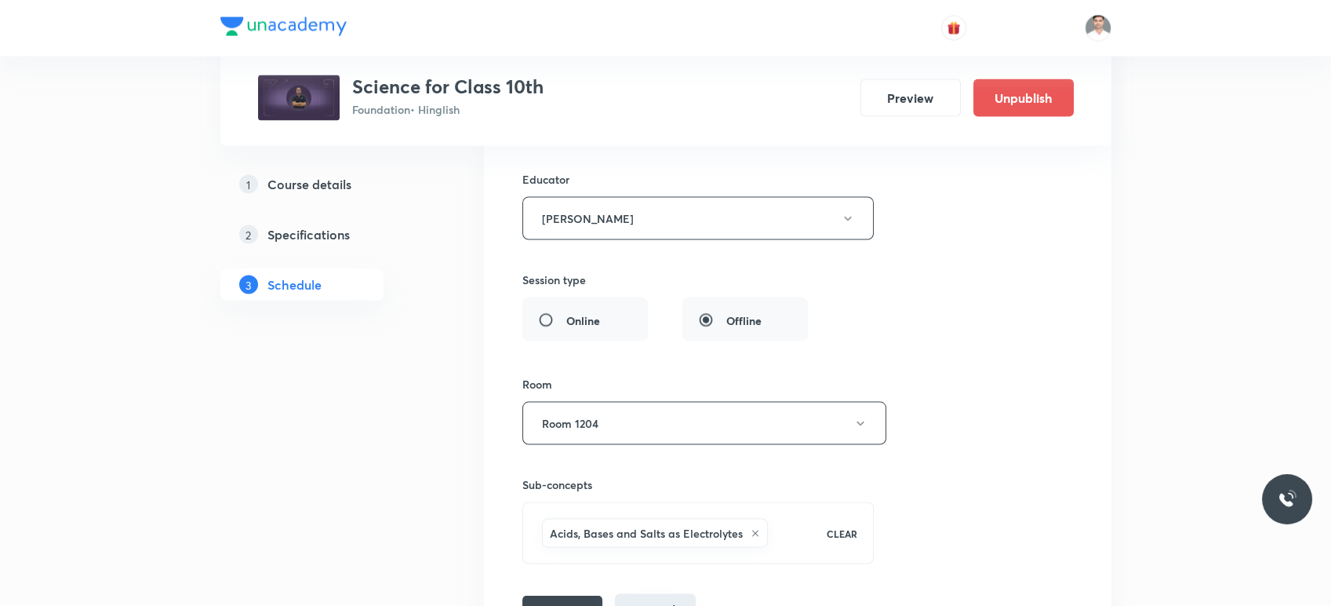
scroll to position [6335, 0]
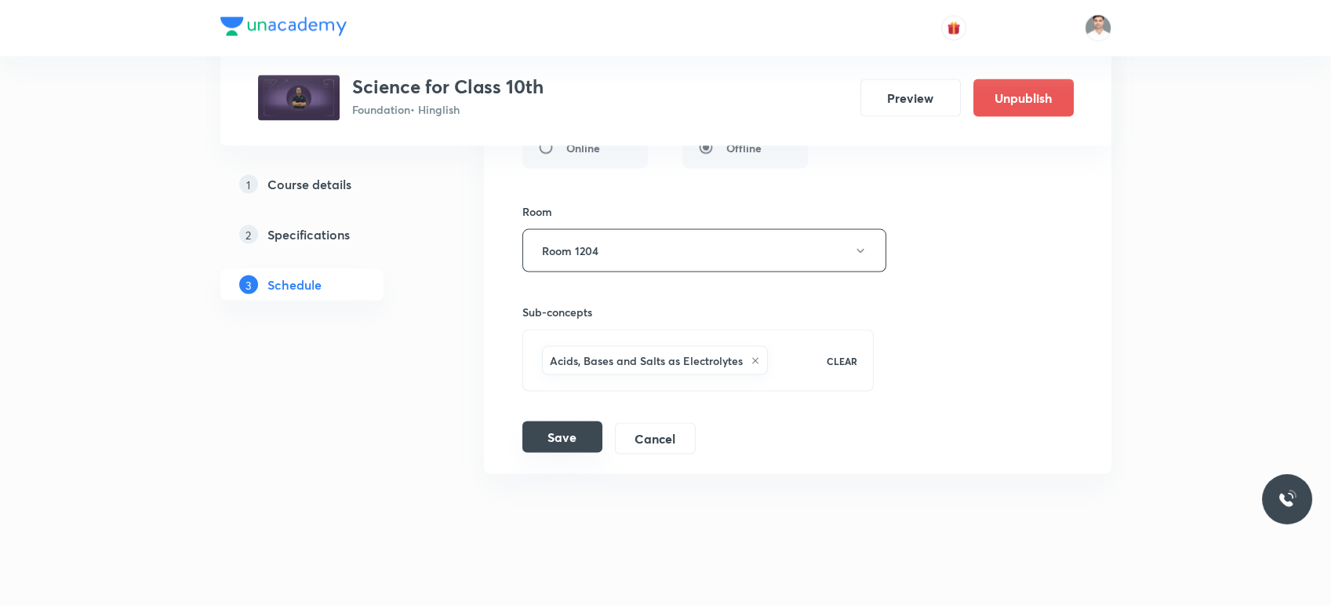
type input "Metals and Non-metals"
click at [570, 437] on button "Save" at bounding box center [563, 436] width 80 height 31
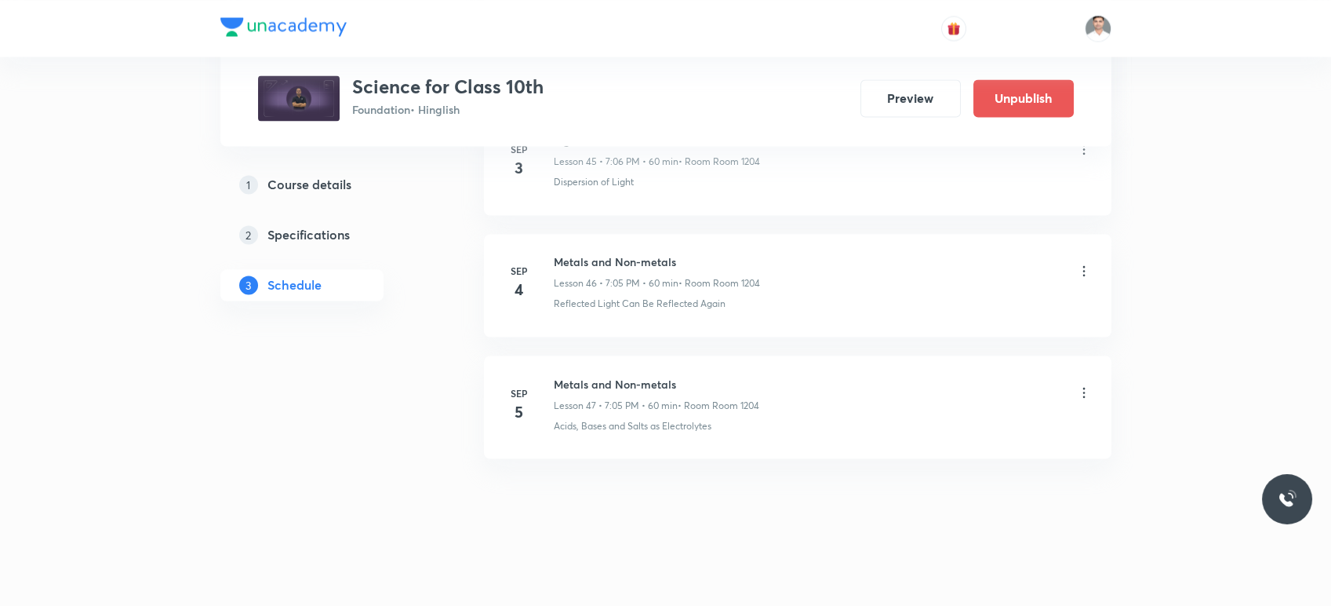
scroll to position [5637, 0]
